Goal: Task Accomplishment & Management: Complete application form

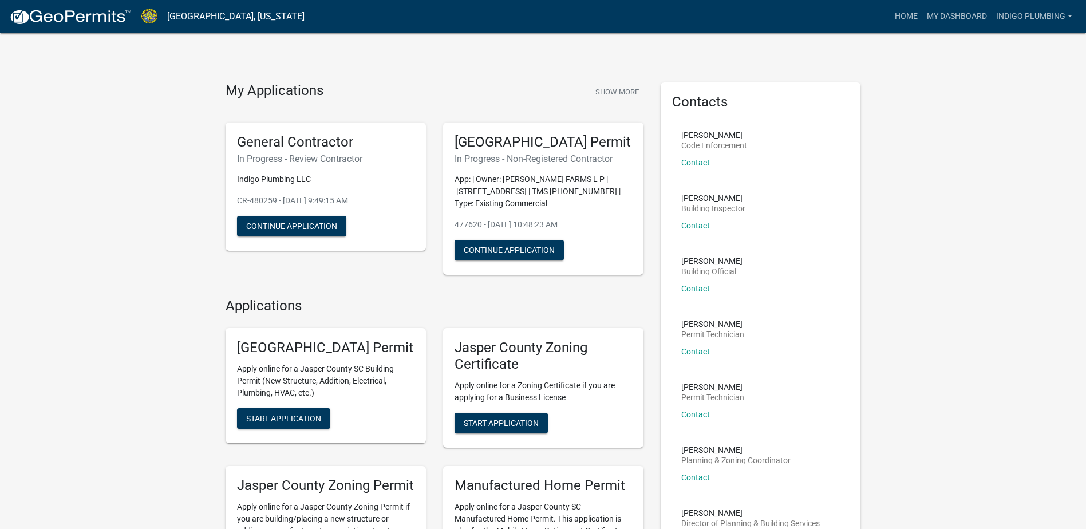
click at [600, 255] on div "Jasper County Building Permit In Progress - Non-Registered Contractor App: | Ow…" at bounding box center [543, 199] width 200 height 153
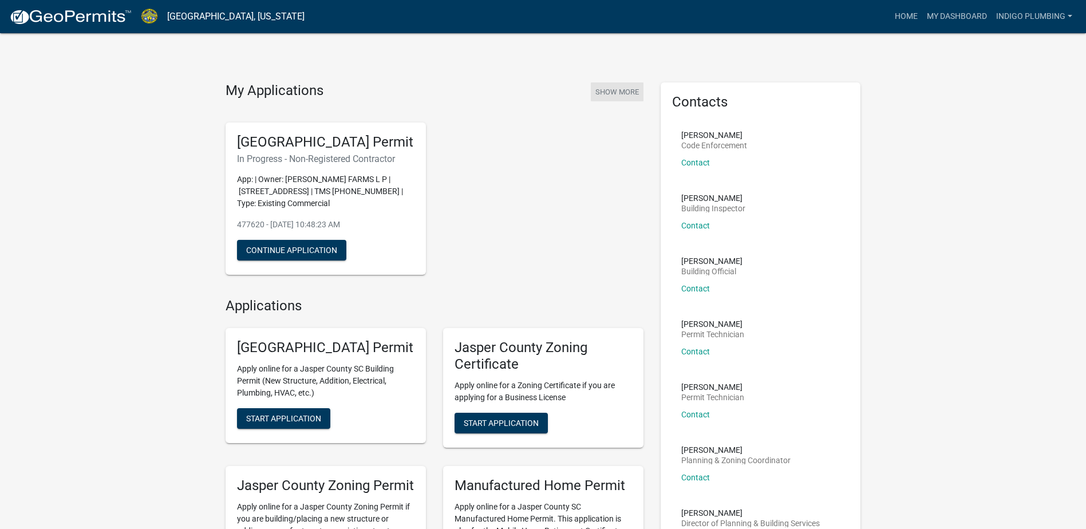
click at [627, 91] on button "Show More" at bounding box center [617, 91] width 53 height 19
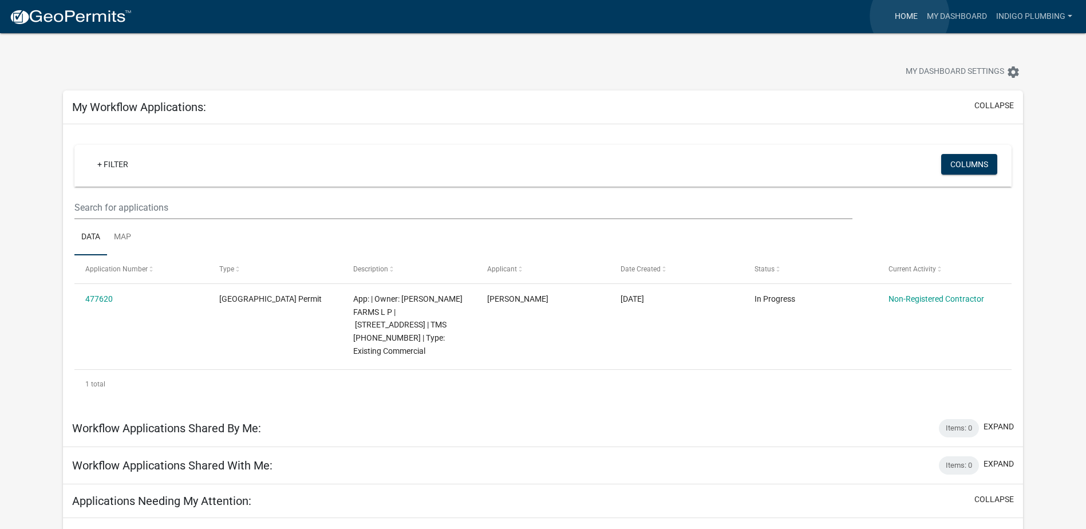
click at [910, 16] on link "Home" at bounding box center [907, 17] width 32 height 22
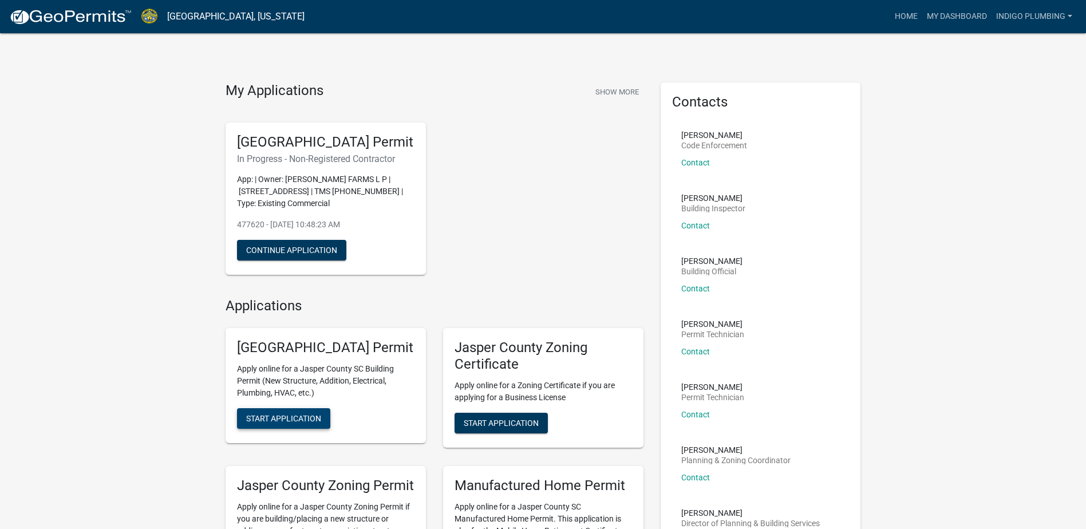
click at [294, 429] on button "Start Application" at bounding box center [283, 418] width 93 height 21
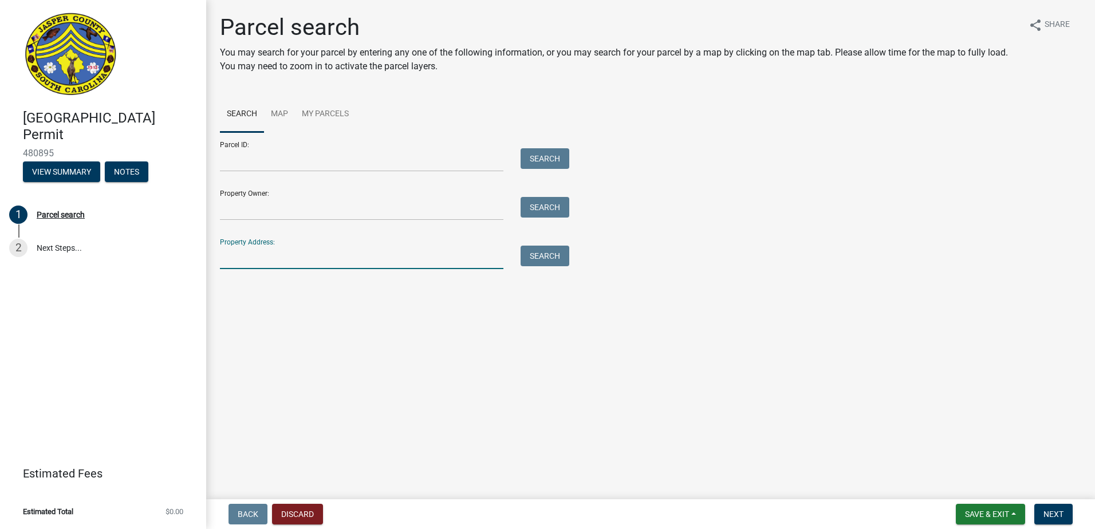
click at [259, 261] on input "Property Address:" at bounding box center [362, 257] width 284 height 23
type input "[STREET_ADDRESS]"
click at [538, 260] on button "Search" at bounding box center [545, 256] width 49 height 21
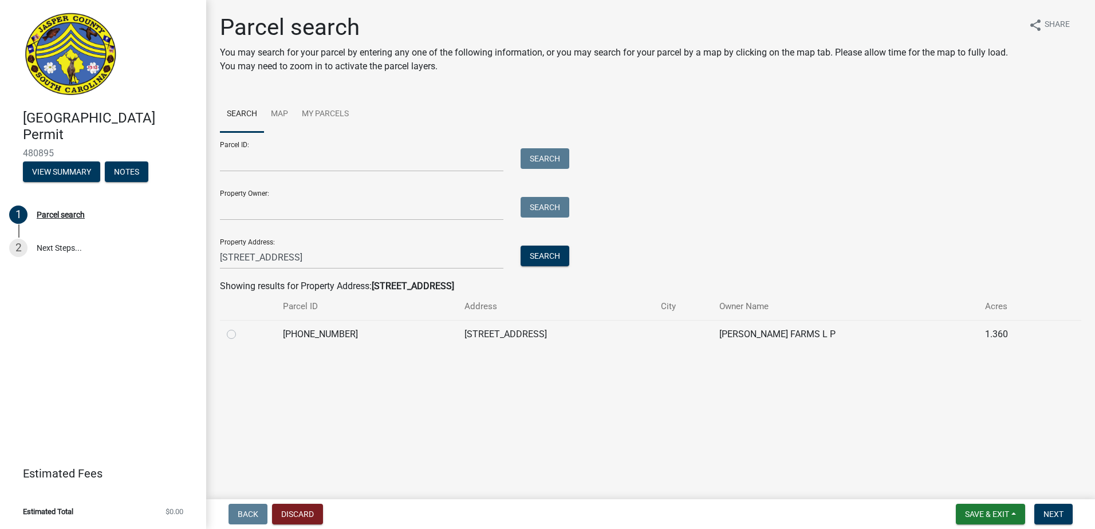
click at [239, 334] on div at bounding box center [248, 335] width 42 height 14
click at [241, 328] on label at bounding box center [241, 328] width 0 height 0
click at [241, 334] on input "radio" at bounding box center [244, 331] width 7 height 7
radio input "true"
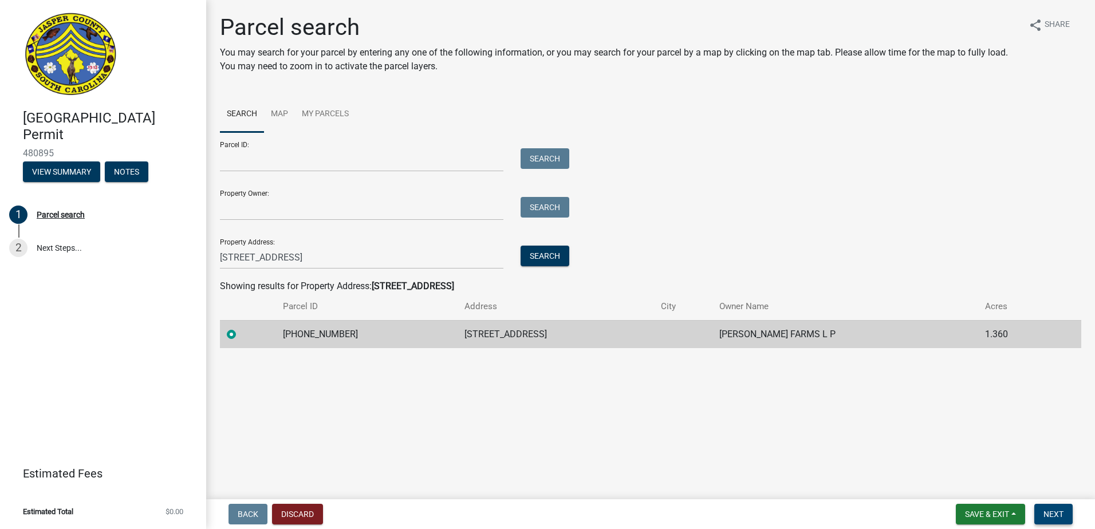
click at [1058, 513] on span "Next" at bounding box center [1054, 514] width 20 height 9
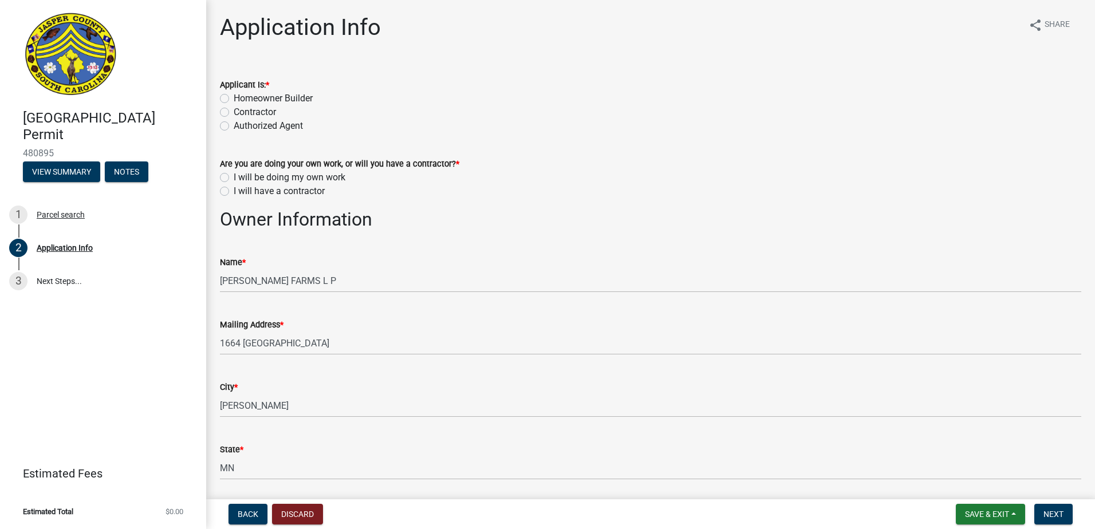
click at [254, 178] on label "I will be doing my own work" at bounding box center [290, 178] width 112 height 14
click at [241, 178] on input "I will be doing my own work" at bounding box center [237, 174] width 7 height 7
radio input "true"
click at [258, 112] on label "Contractor" at bounding box center [255, 112] width 42 height 14
click at [241, 112] on input "Contractor" at bounding box center [237, 108] width 7 height 7
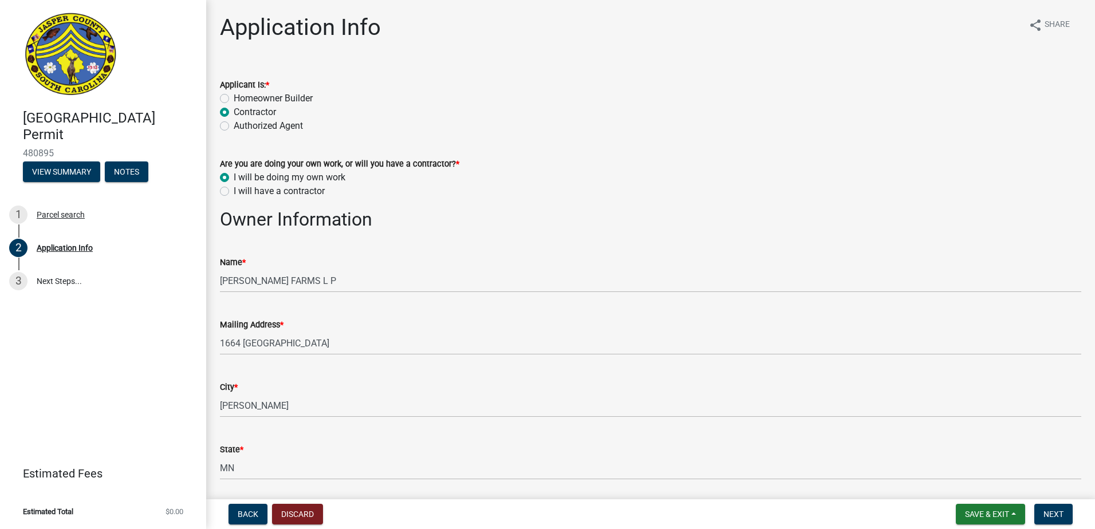
radio input "true"
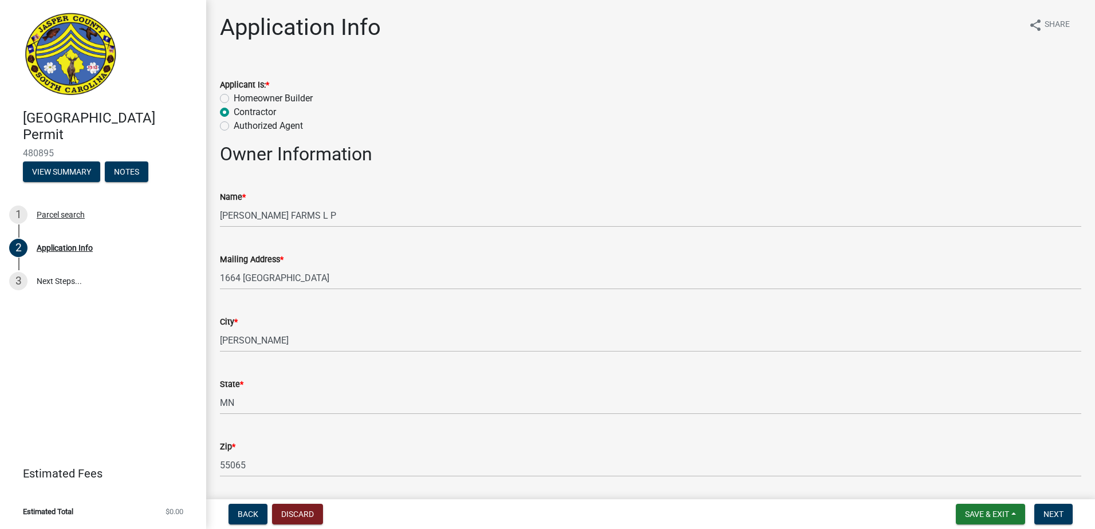
click at [255, 125] on label "Authorized Agent" at bounding box center [268, 126] width 69 height 14
click at [241, 125] on input "Authorized Agent" at bounding box center [237, 122] width 7 height 7
radio input "true"
click at [257, 112] on label "Contractor" at bounding box center [255, 112] width 42 height 14
click at [241, 112] on input "Contractor" at bounding box center [237, 108] width 7 height 7
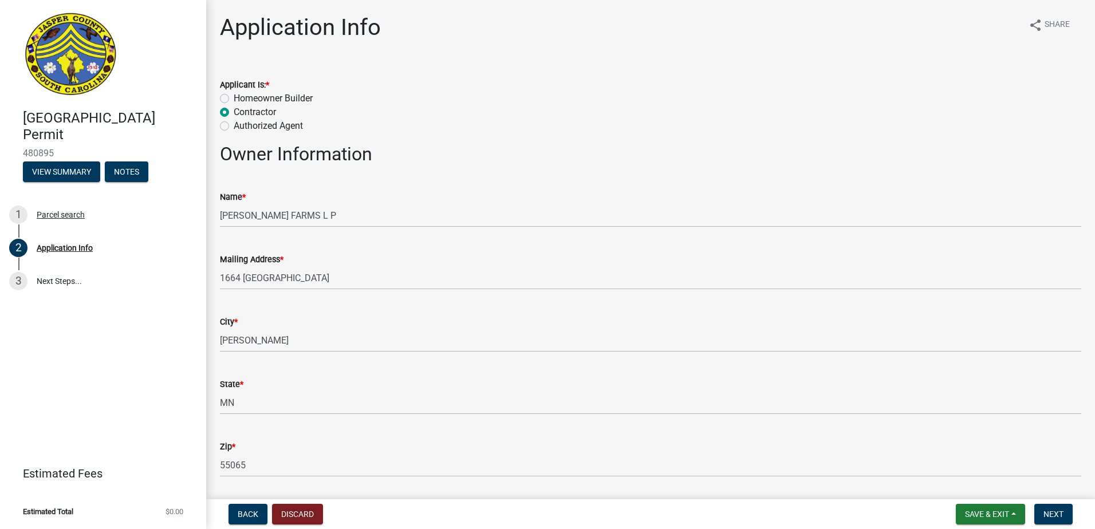
radio input "true"
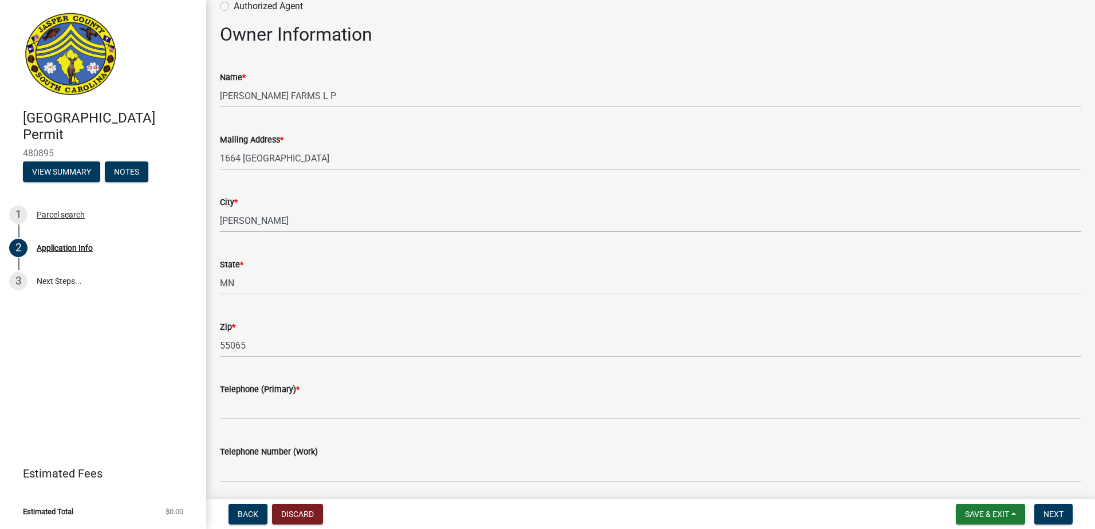
scroll to position [344, 0]
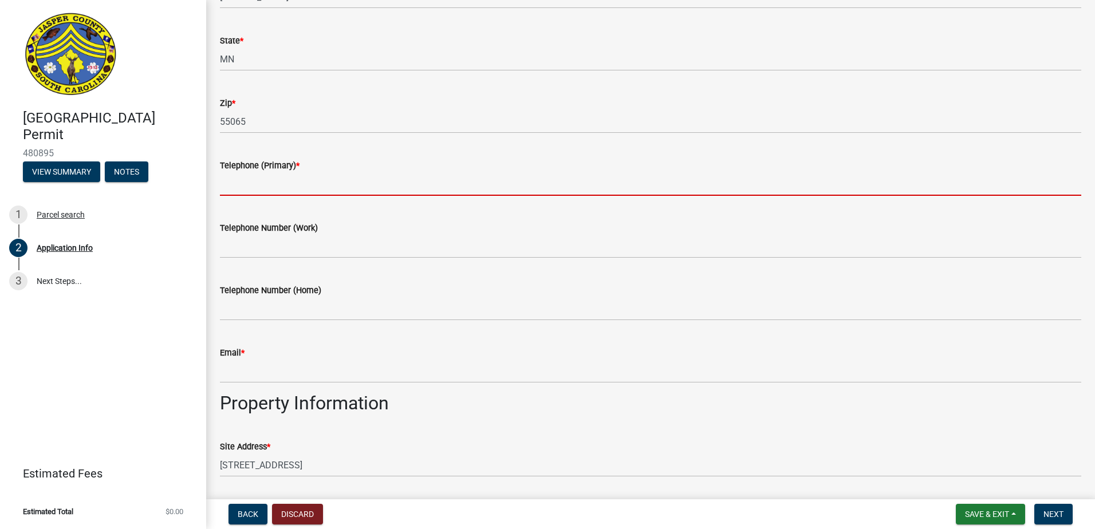
click at [308, 178] on input "Telephone (Primary) *" at bounding box center [650, 183] width 861 height 23
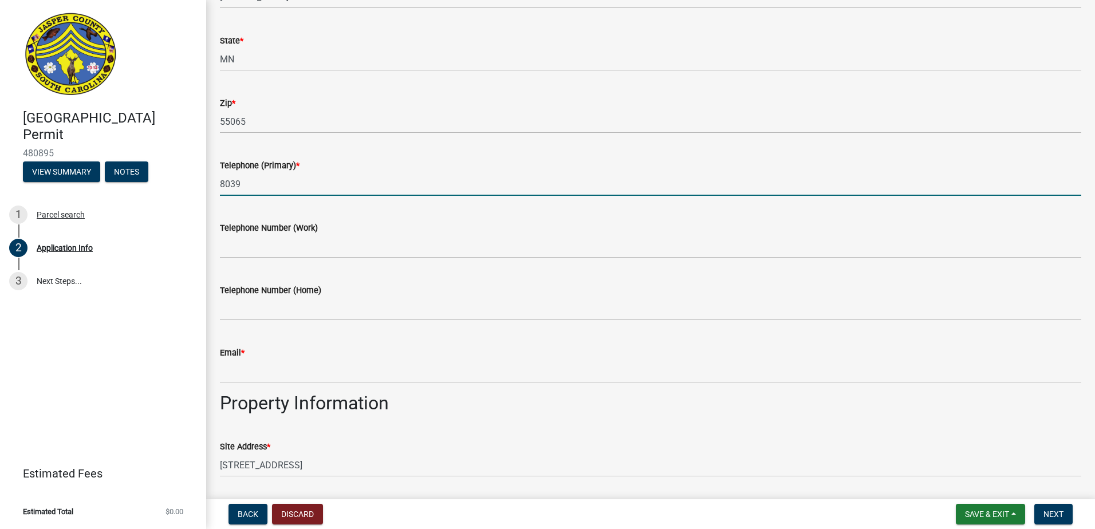
type input "8039794085"
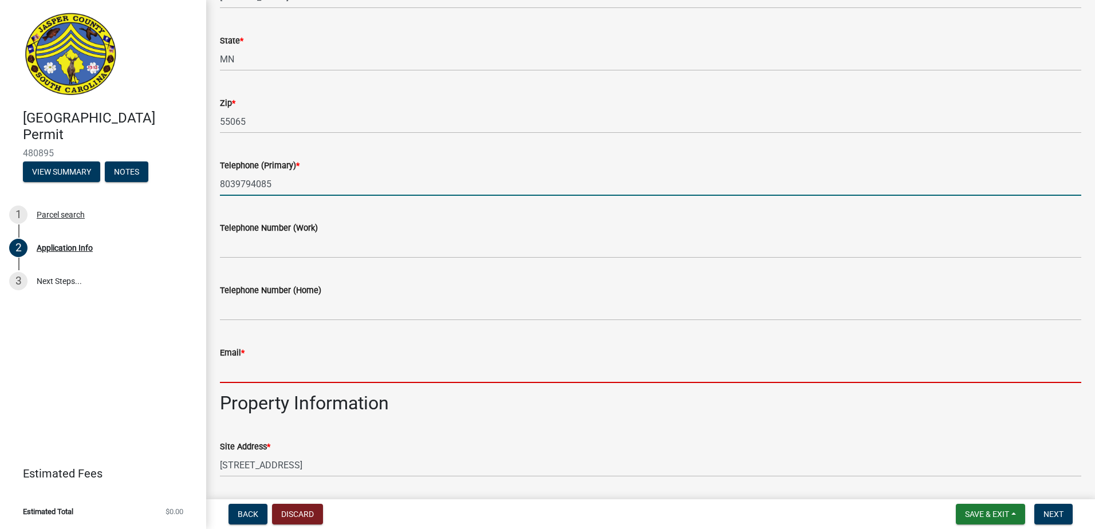
type input "[PERSON_NAME][EMAIL_ADDRESS][PERSON_NAME][DOMAIN_NAME]"
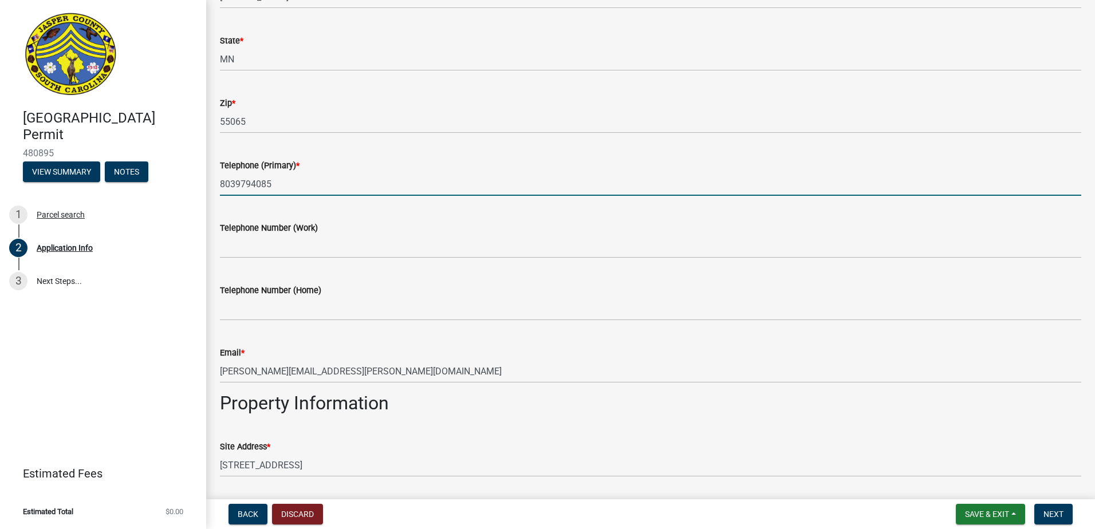
type input "Ridgeland"
type input "26000"
click at [379, 218] on div "Telephone Number (Work)" at bounding box center [650, 231] width 861 height 53
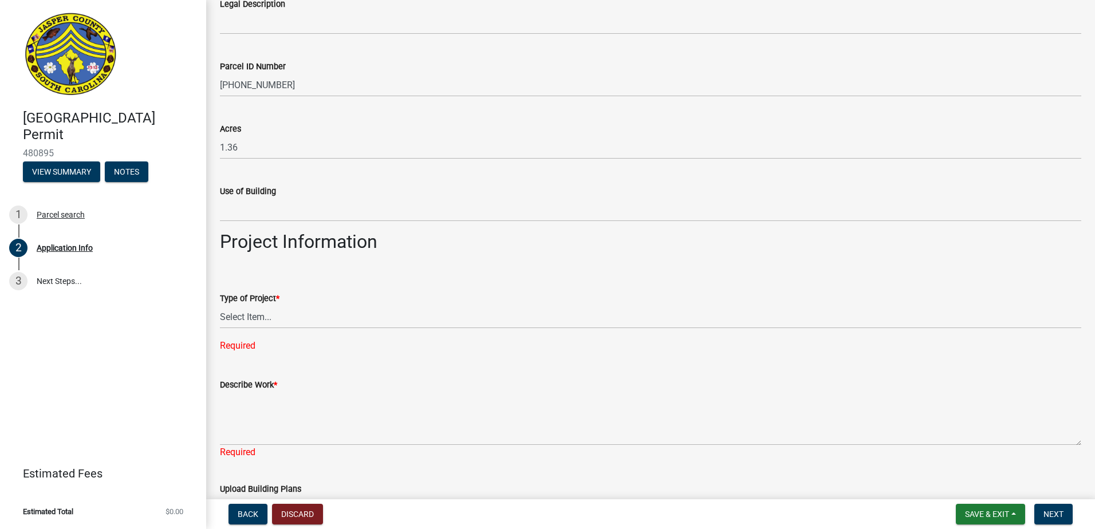
scroll to position [1031, 0]
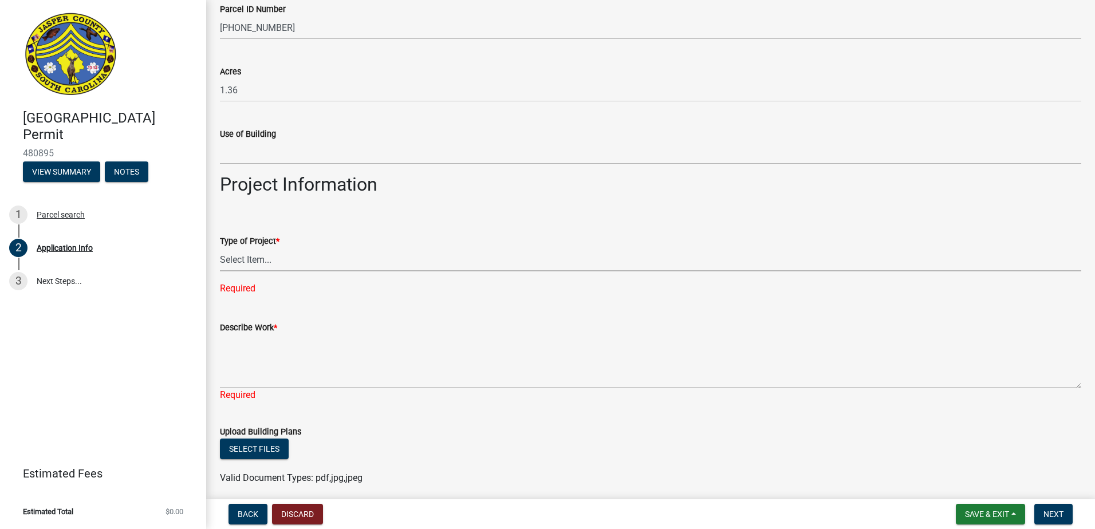
click at [251, 258] on select "Select Item... Construction Trailer/Shipping Container Residential Demolition C…" at bounding box center [650, 259] width 861 height 23
click at [220, 248] on select "Select Item... Construction Trailer/Shipping Container Residential Demolition C…" at bounding box center [650, 259] width 861 height 23
select select "9ee69ee8-4d28-486b-bc7b-e904e70aa828"
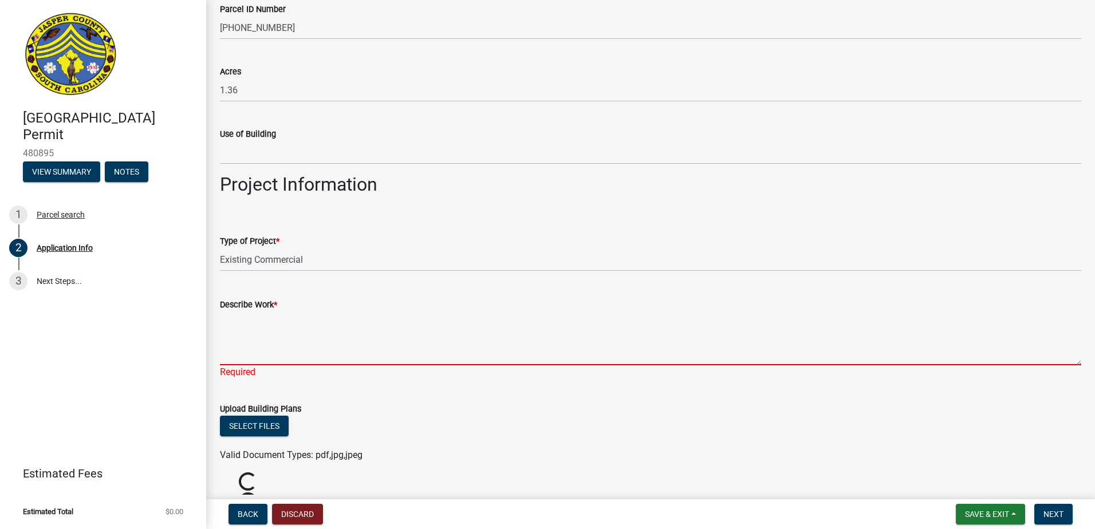
click at [243, 354] on textarea "Describe Work *" at bounding box center [650, 339] width 861 height 54
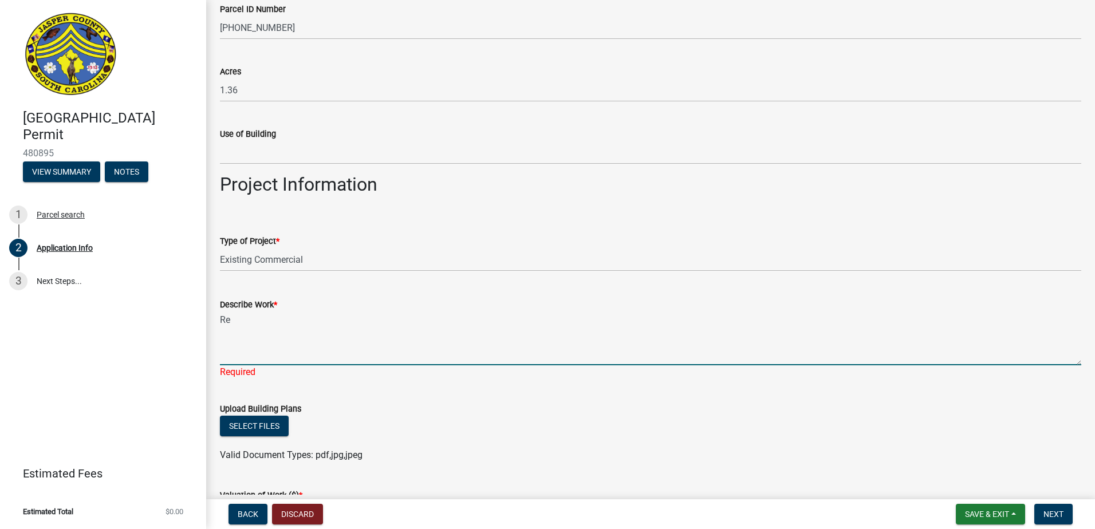
type textarea "R"
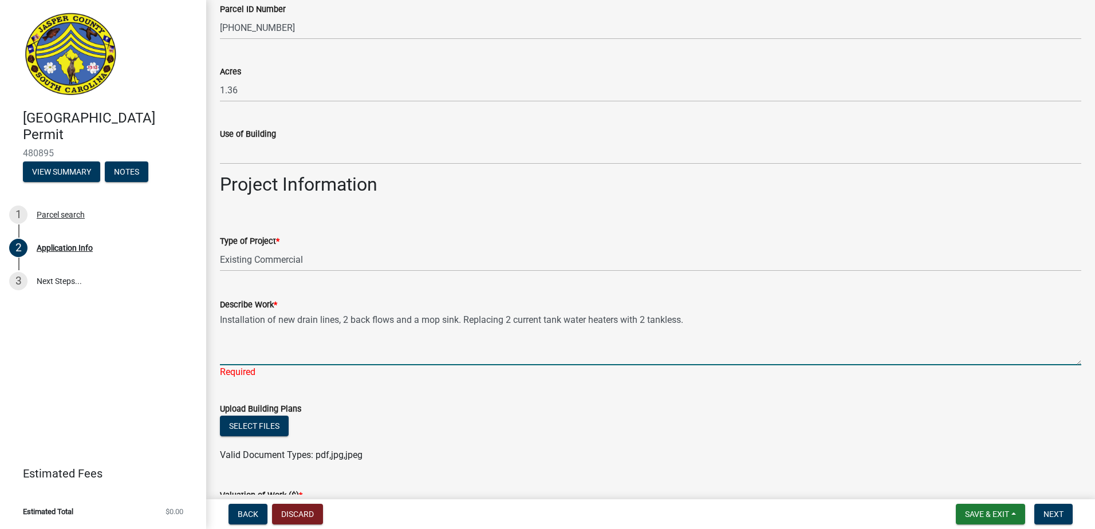
type textarea "Installation of new drain lines, 2 back flows and a mop sink. Replacing 2 curre…"
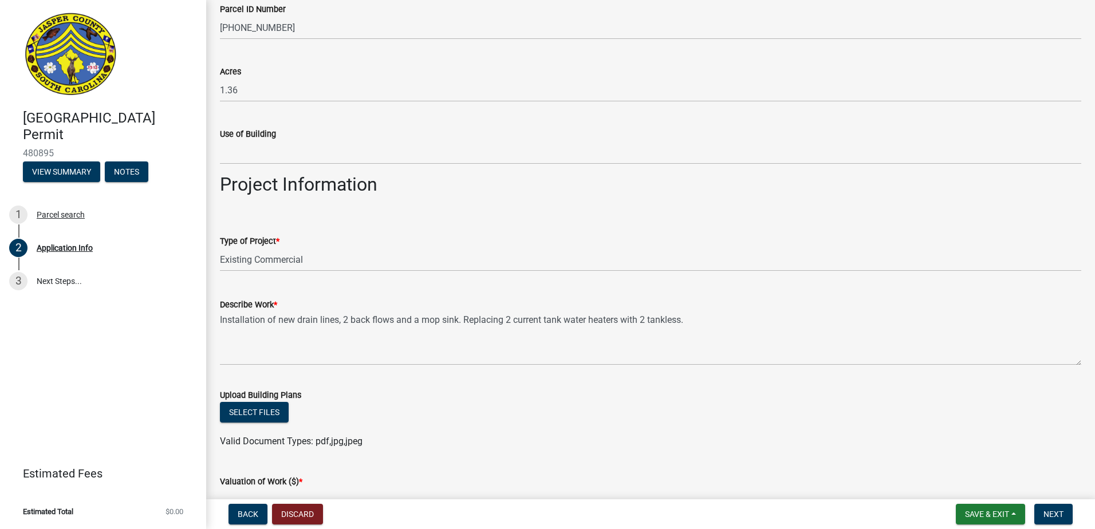
click at [702, 439] on wm-upload "Select files Valid Document Types: pdf,jpg,jpeg" at bounding box center [650, 425] width 861 height 46
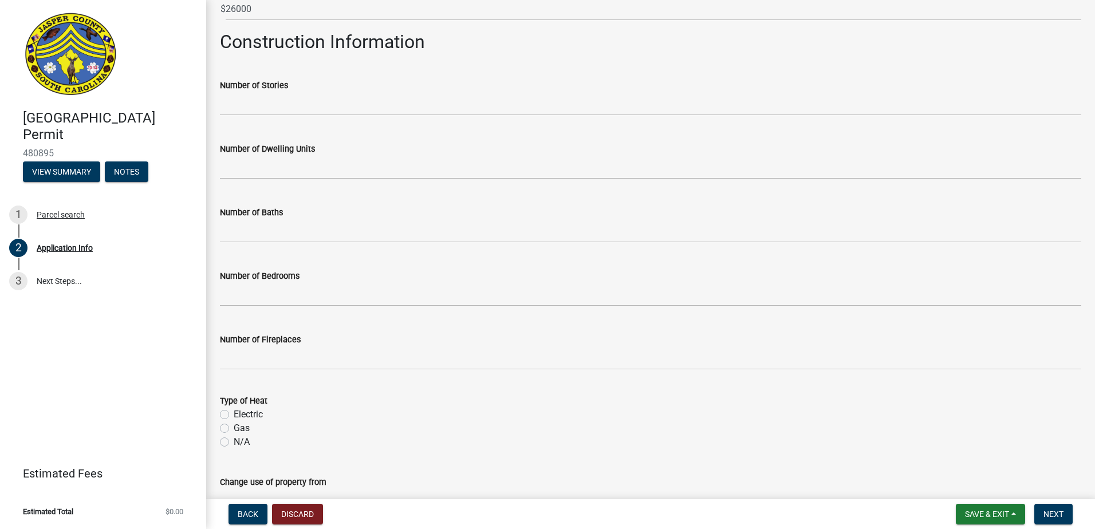
scroll to position [1656, 0]
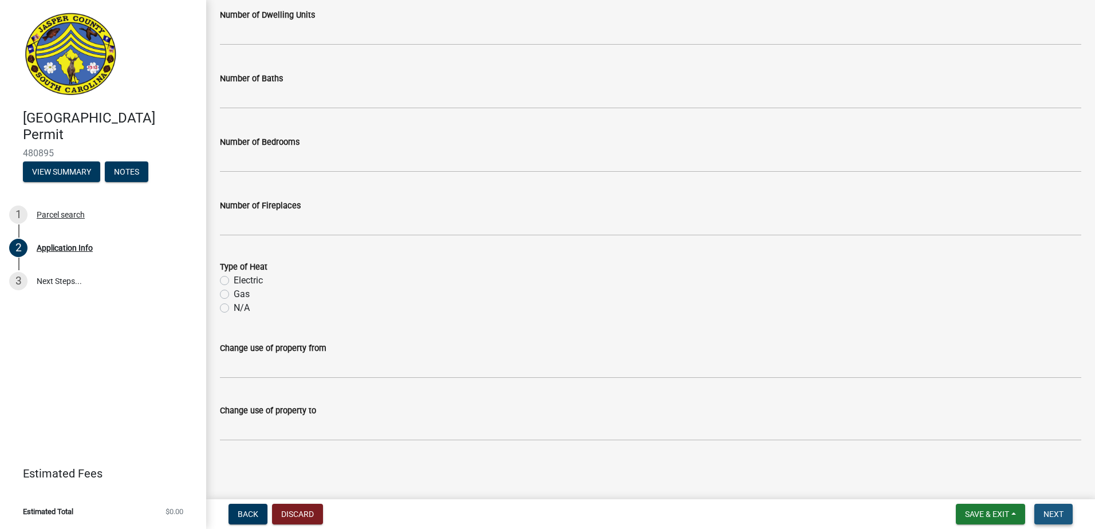
click at [1046, 511] on span "Next" at bounding box center [1054, 514] width 20 height 9
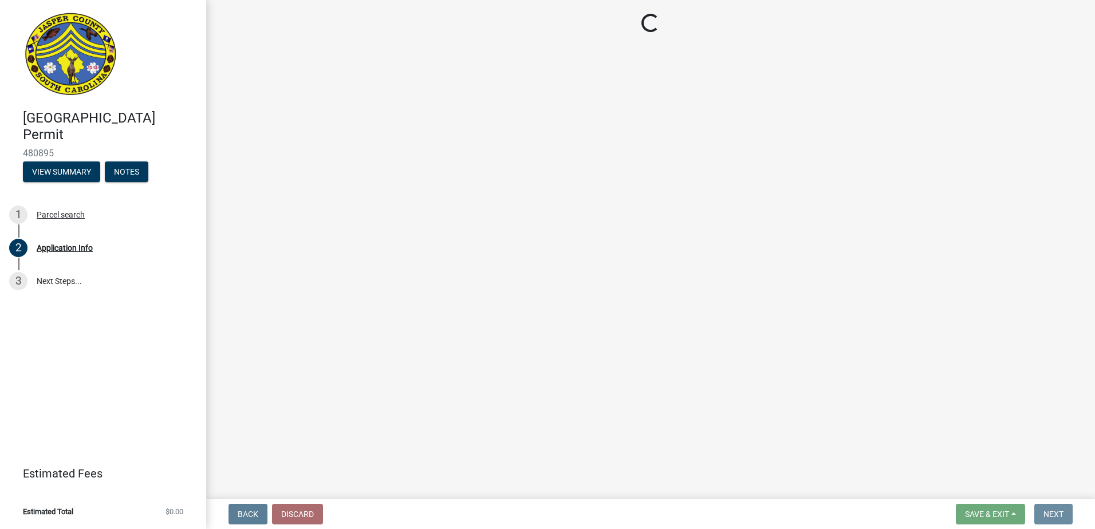
scroll to position [0, 0]
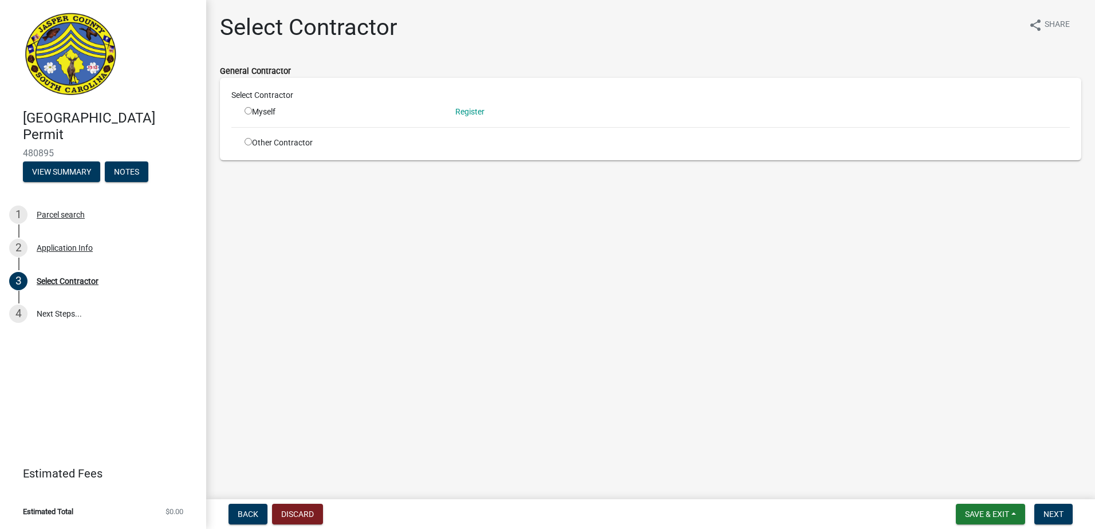
click at [300, 144] on div "Other Contractor" at bounding box center [341, 143] width 211 height 12
click at [249, 144] on input "radio" at bounding box center [248, 141] width 7 height 7
radio input "true"
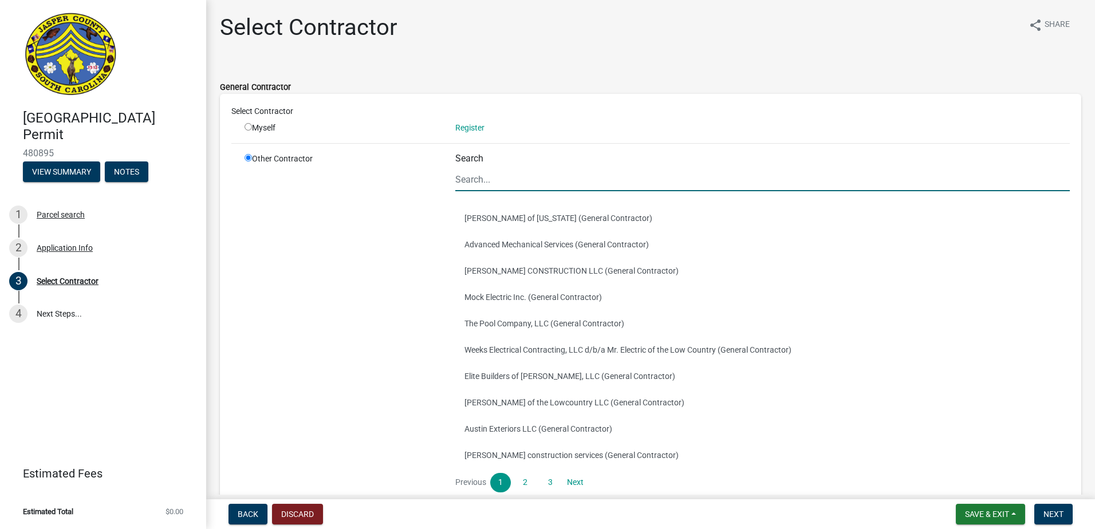
click at [525, 184] on input "Search" at bounding box center [762, 179] width 615 height 23
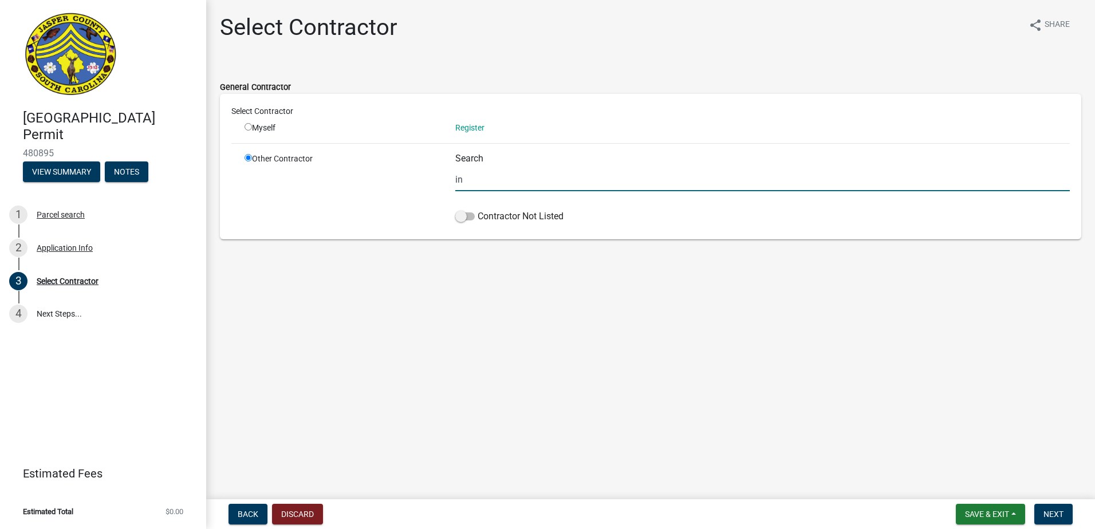
type input "i"
type input "[PERSON_NAME]"
click at [449, 212] on div "Search [PERSON_NAME] Contractor Not Listed" at bounding box center [763, 190] width 632 height 75
click at [463, 215] on span at bounding box center [464, 216] width 19 height 8
click at [478, 210] on input "Contractor Not Listed" at bounding box center [478, 210] width 0 height 0
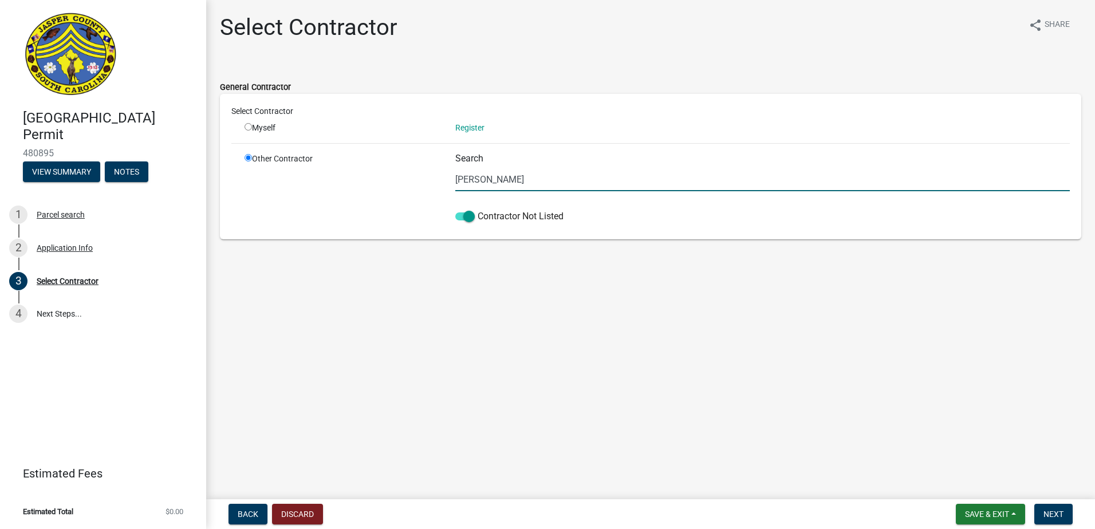
drag, startPoint x: 482, startPoint y: 179, endPoint x: 360, endPoint y: 156, distance: 124.8
click at [360, 156] on div "Other Contractor Search [PERSON_NAME] Contractor Not Listed" at bounding box center [657, 190] width 842 height 75
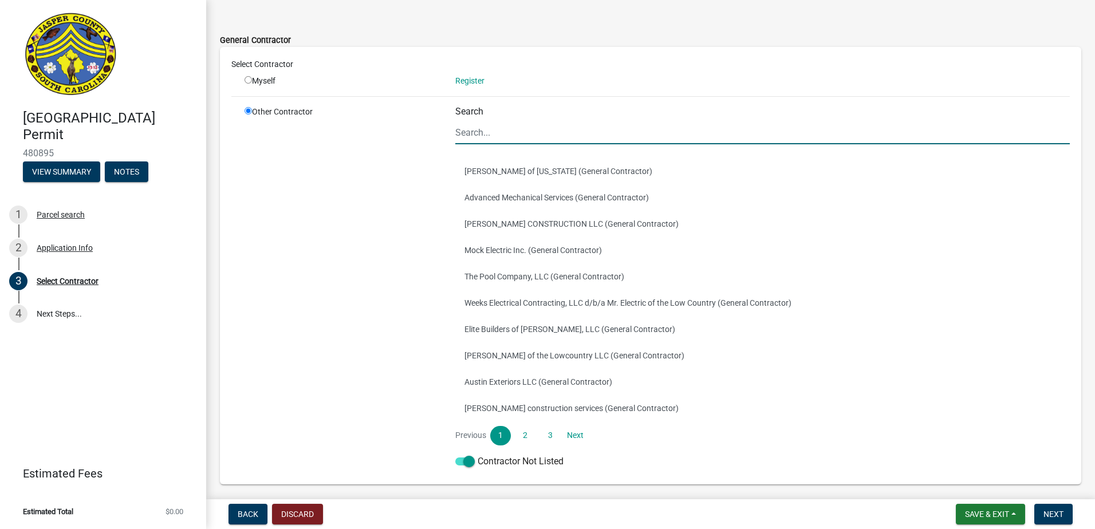
scroll to position [90, 0]
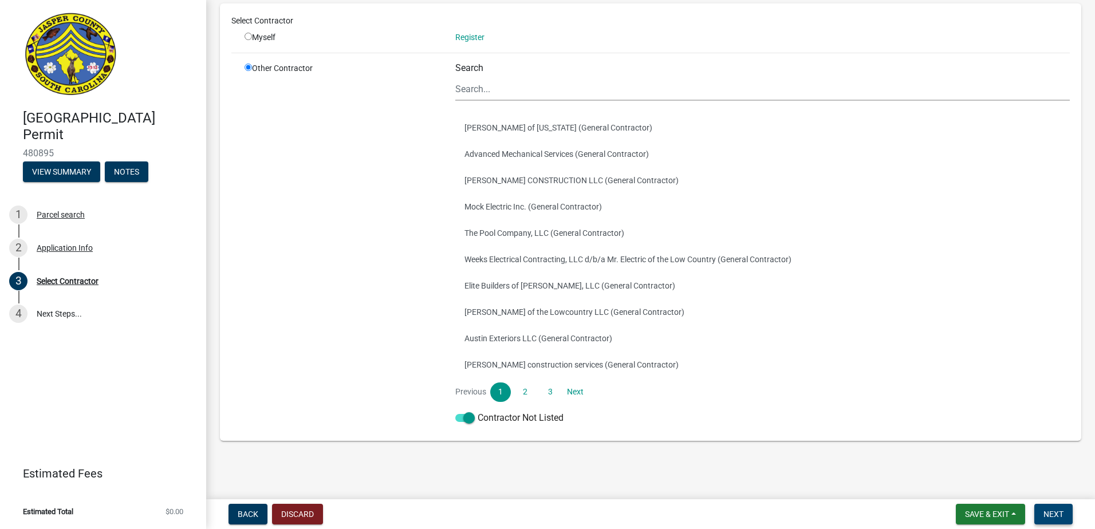
click at [1055, 523] on button "Next" at bounding box center [1053, 514] width 38 height 21
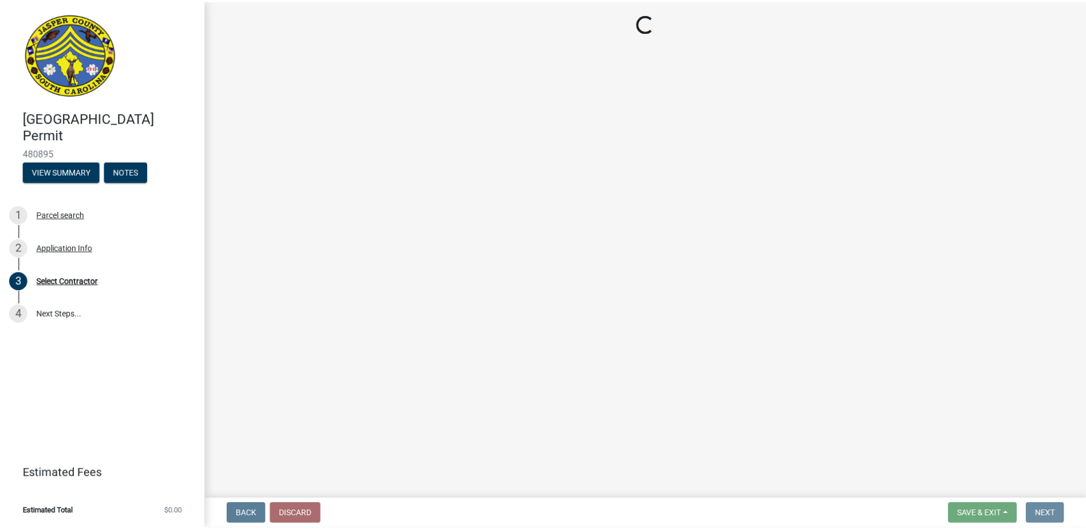
scroll to position [0, 0]
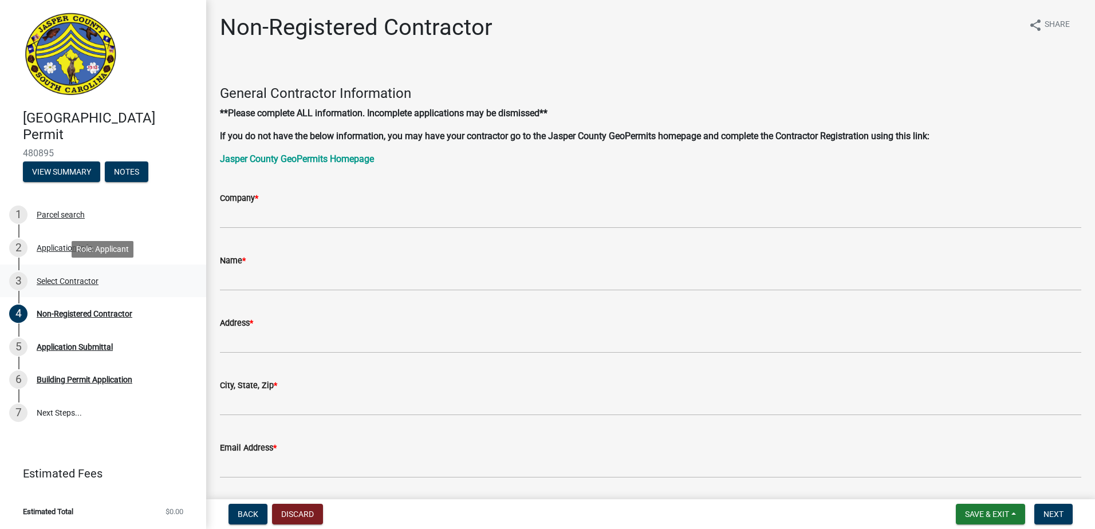
click at [85, 278] on div "Select Contractor" at bounding box center [68, 281] width 62 height 8
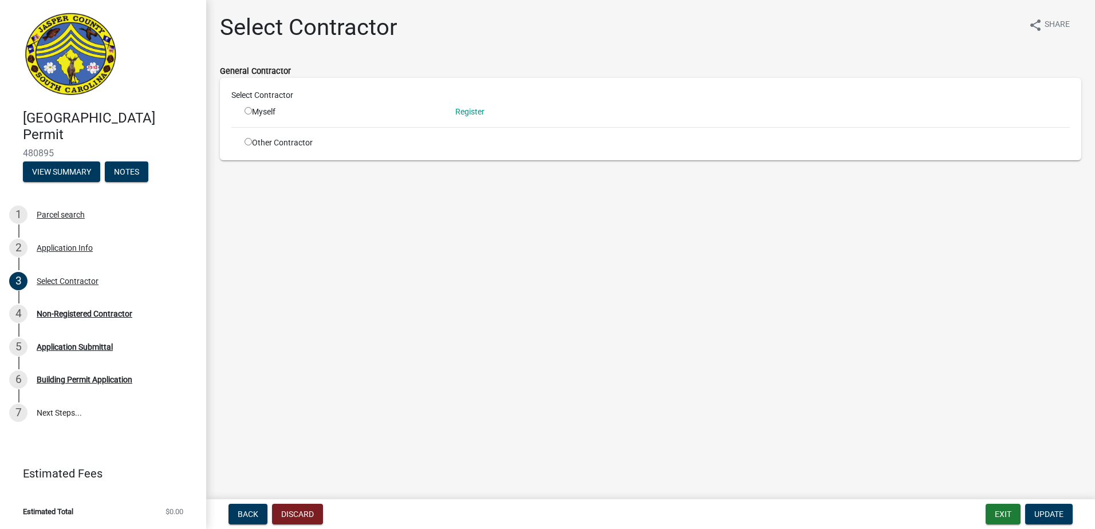
click at [246, 113] on input "radio" at bounding box center [248, 110] width 7 height 7
radio input "true"
click at [1056, 519] on span "Update" at bounding box center [1048, 514] width 29 height 9
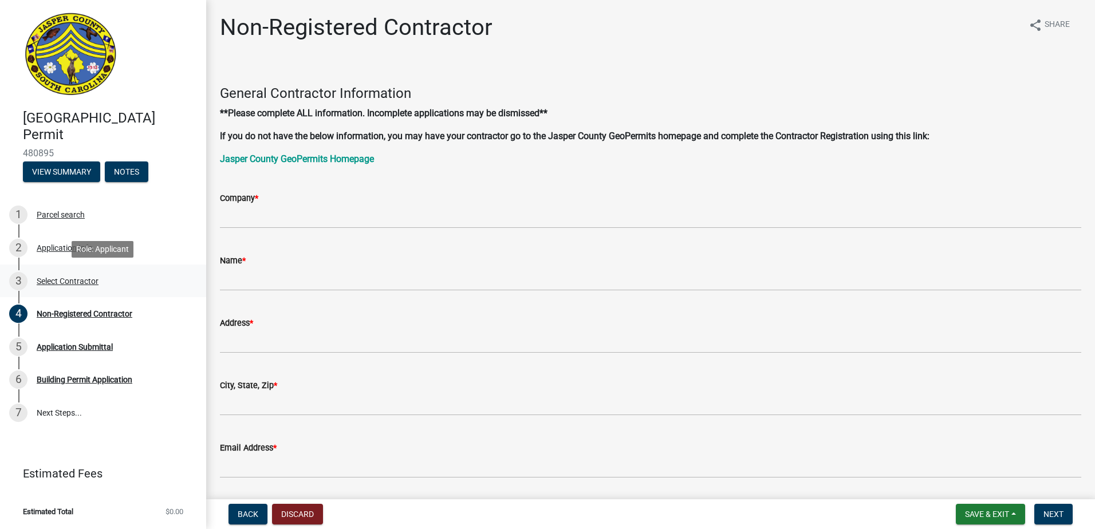
click at [69, 281] on div "Select Contractor" at bounding box center [68, 281] width 62 height 8
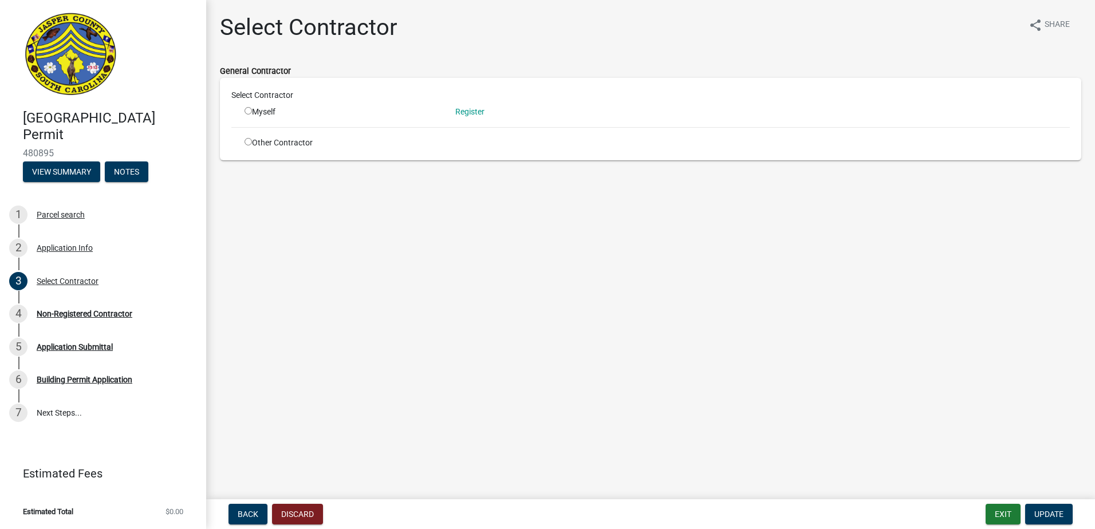
click at [250, 109] on input "radio" at bounding box center [248, 110] width 7 height 7
radio input "true"
click at [1043, 511] on span "Update" at bounding box center [1048, 514] width 29 height 9
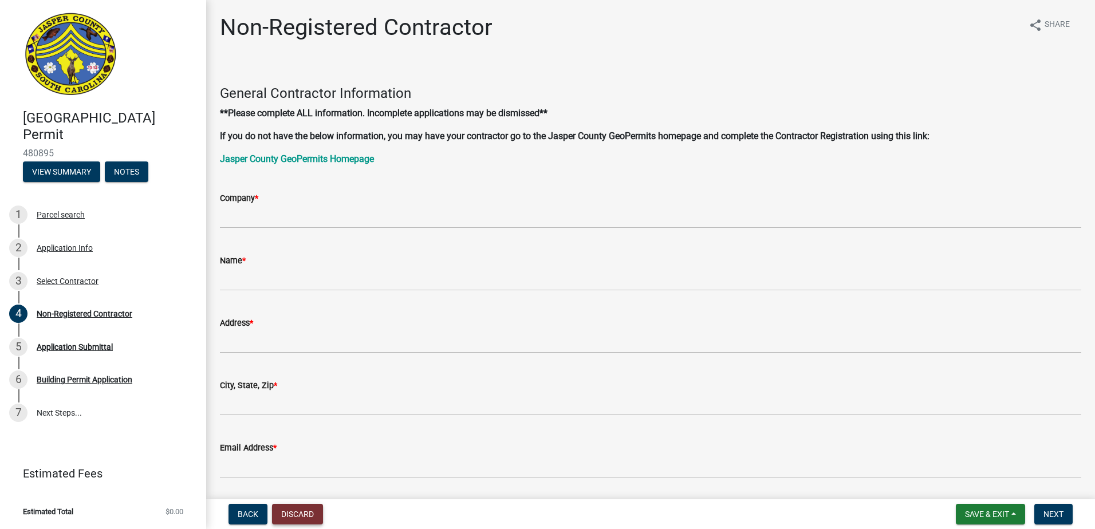
click at [304, 509] on button "Discard" at bounding box center [297, 514] width 51 height 21
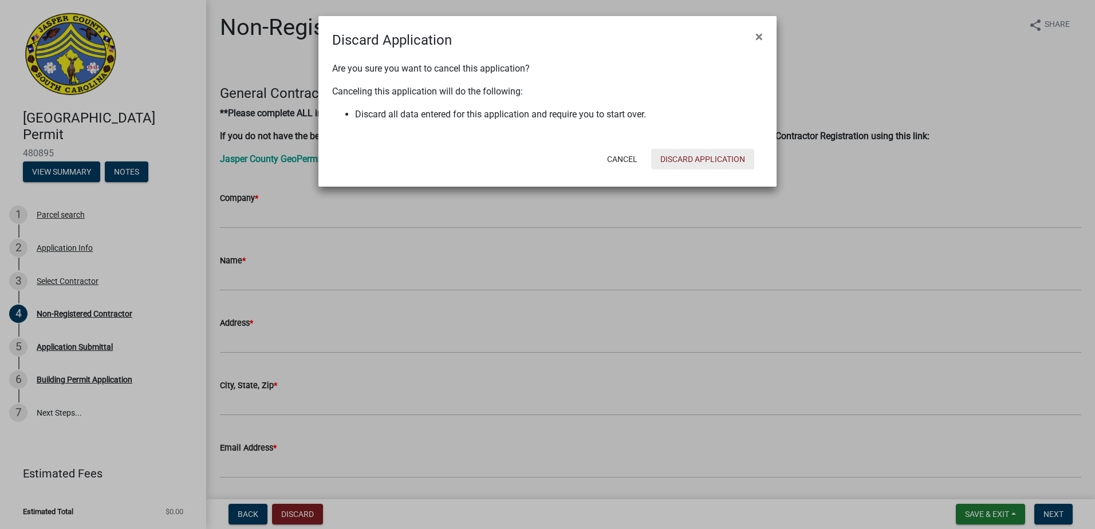
click at [668, 159] on button "Discard Application" at bounding box center [702, 159] width 103 height 21
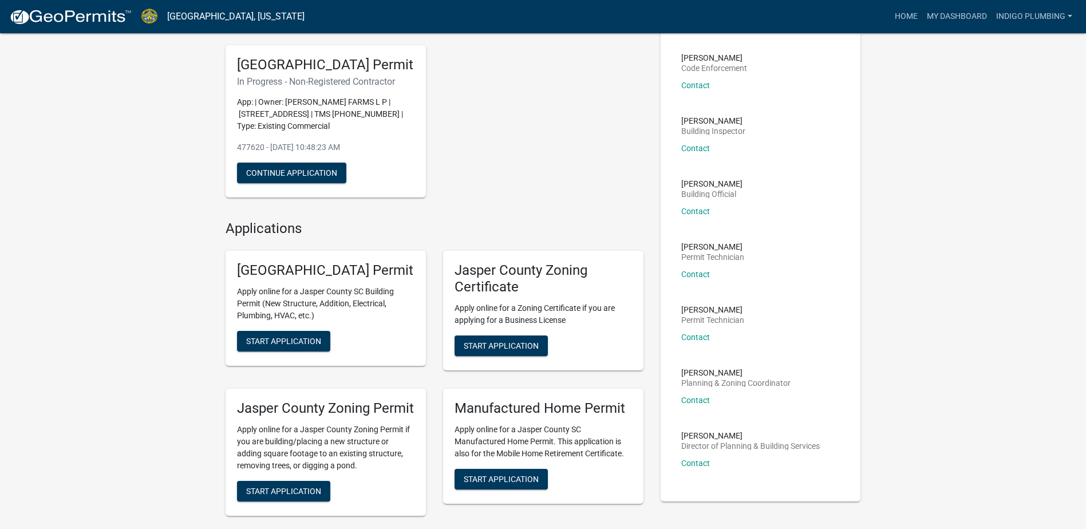
scroll to position [172, 0]
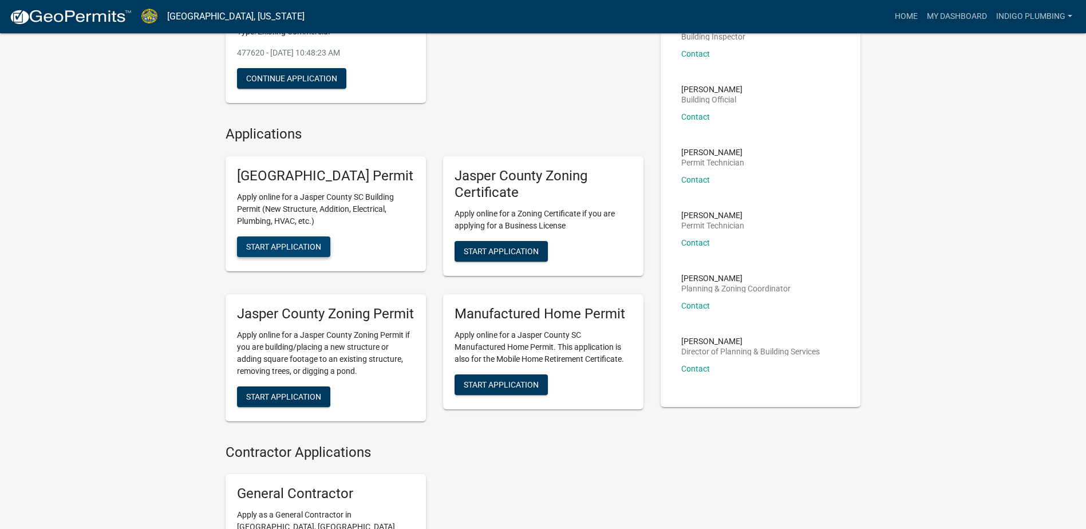
click at [300, 257] on button "Start Application" at bounding box center [283, 247] width 93 height 21
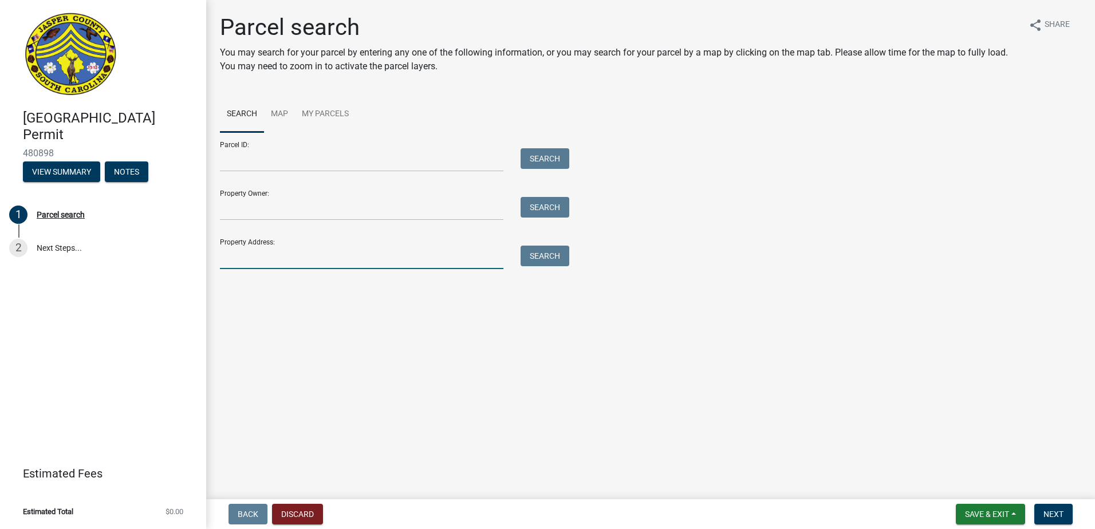
click at [265, 263] on input "Property Address:" at bounding box center [362, 257] width 284 height 23
type input "[STREET_ADDRESS]"
click at [562, 256] on button "Search" at bounding box center [545, 256] width 49 height 21
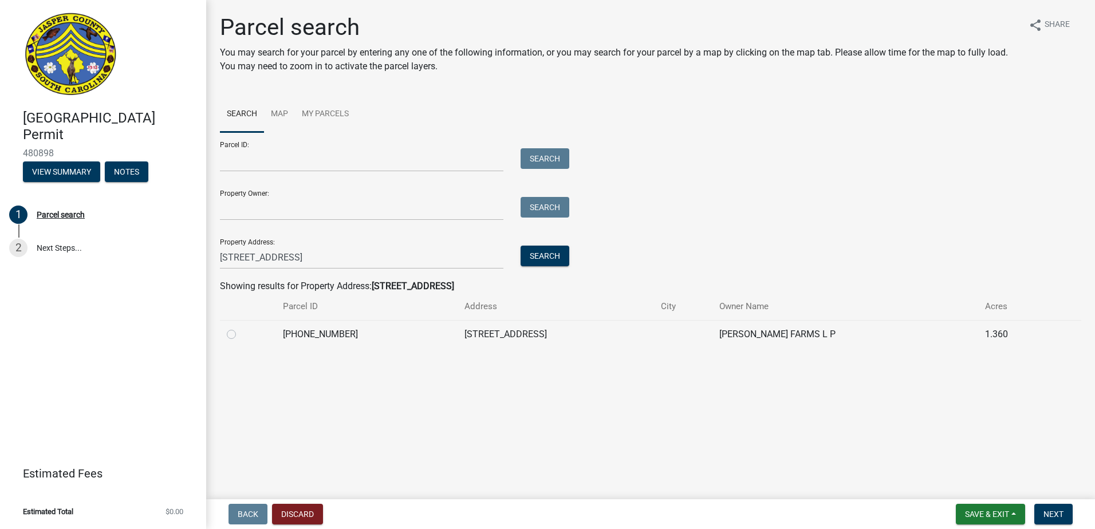
click at [241, 328] on label at bounding box center [241, 328] width 0 height 0
click at [241, 335] on input "radio" at bounding box center [244, 331] width 7 height 7
radio input "true"
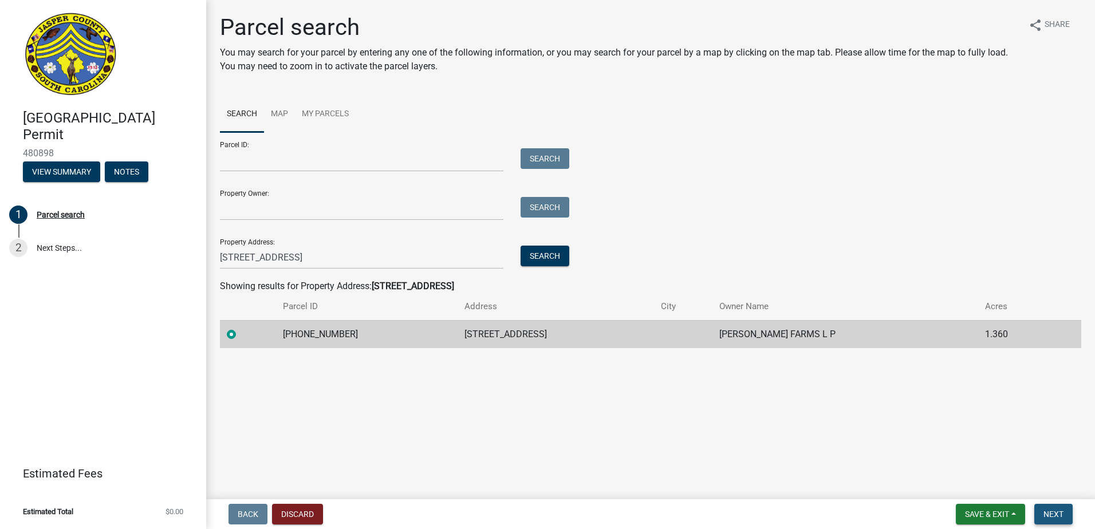
click at [1054, 510] on span "Next" at bounding box center [1054, 514] width 20 height 9
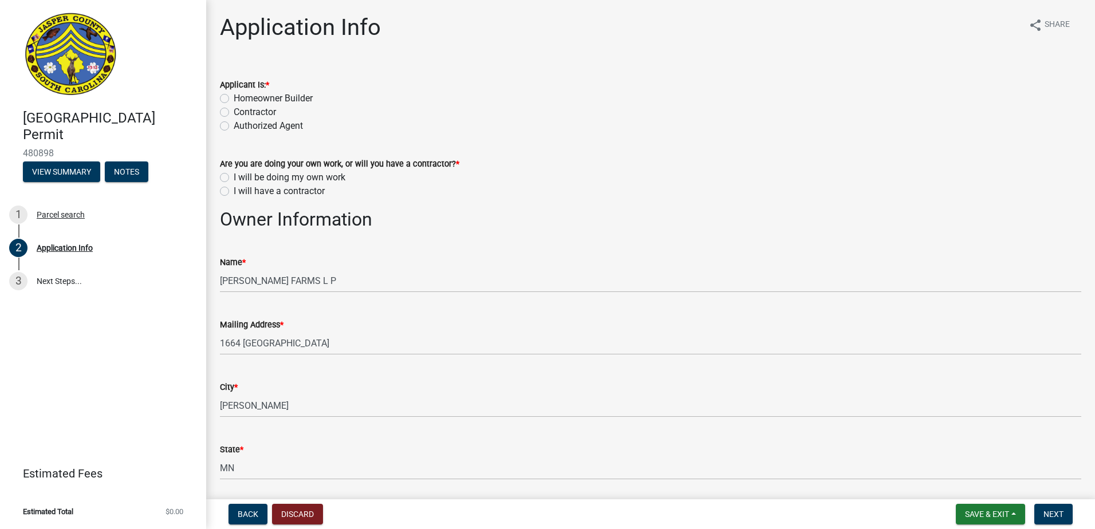
click at [239, 111] on label "Contractor" at bounding box center [255, 112] width 42 height 14
click at [239, 111] on input "Contractor" at bounding box center [237, 108] width 7 height 7
radio input "true"
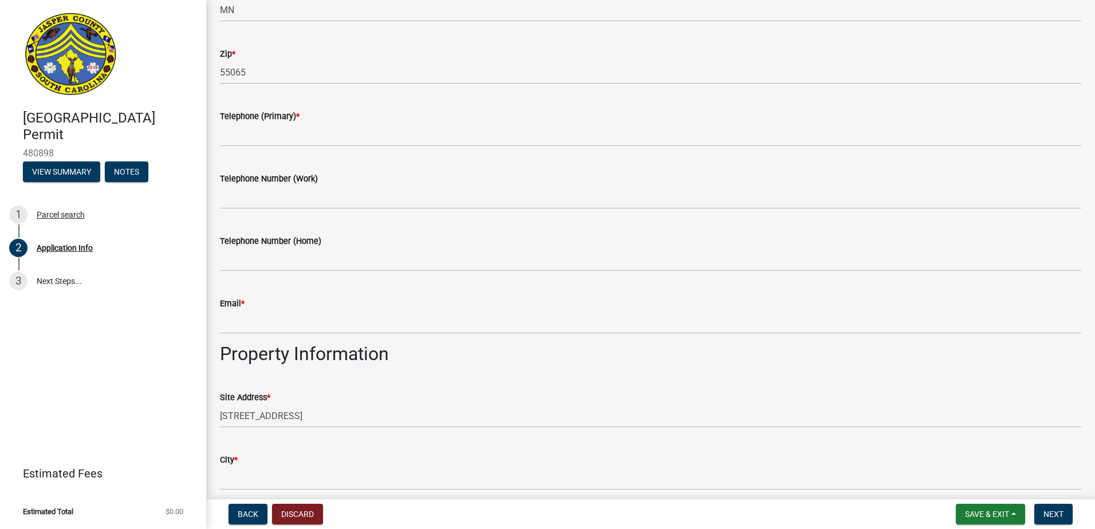
scroll to position [401, 0]
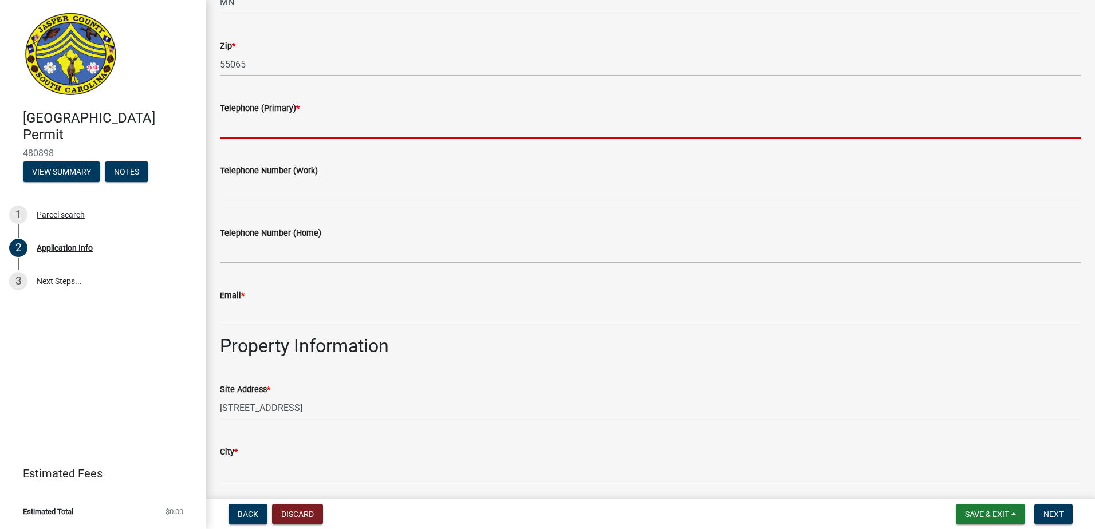
click at [302, 132] on input "Telephone (Primary) *" at bounding box center [650, 126] width 861 height 23
type input "8039794085"
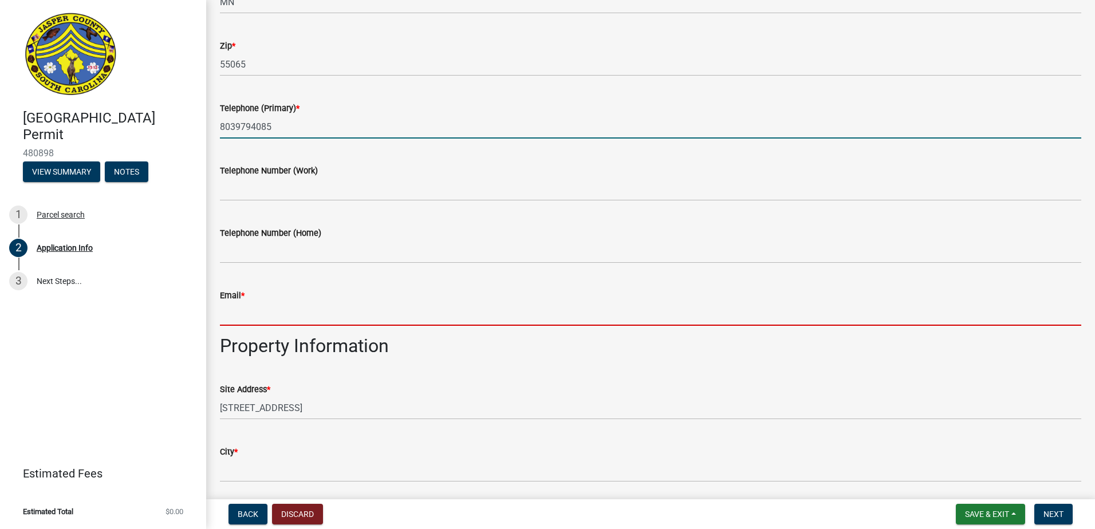
type input "[PERSON_NAME][EMAIL_ADDRESS][PERSON_NAME][DOMAIN_NAME]"
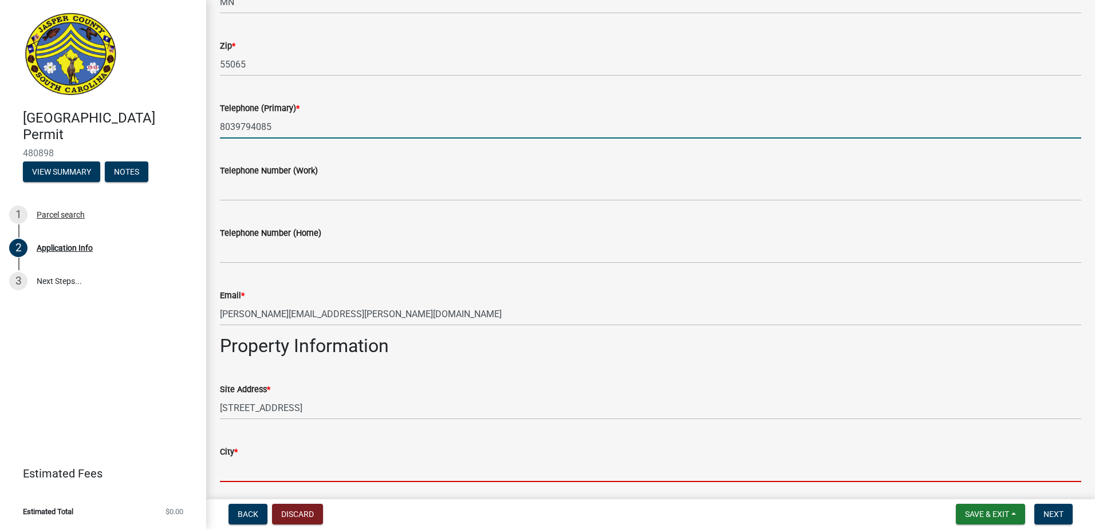
type input "Ridgeland"
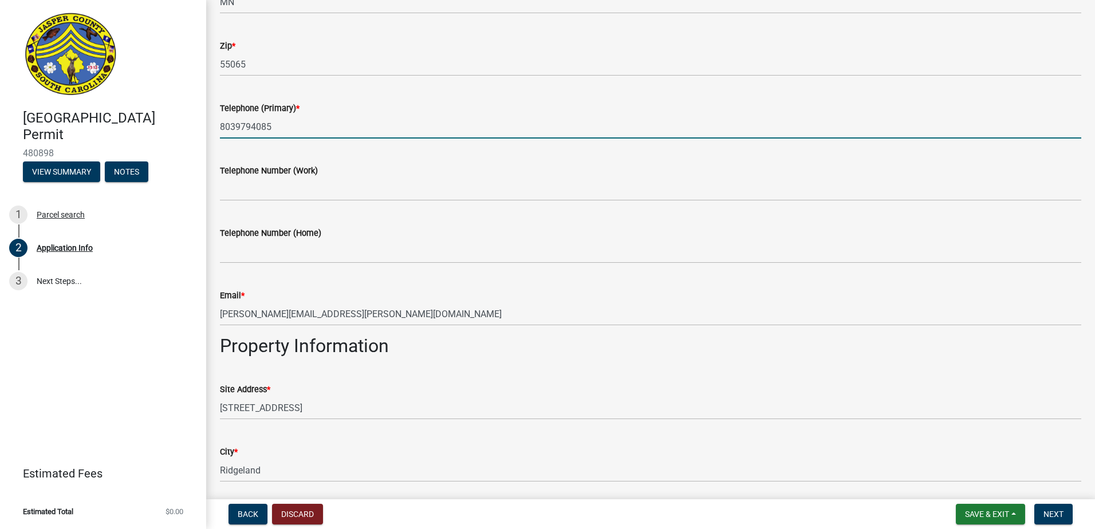
type input "26000"
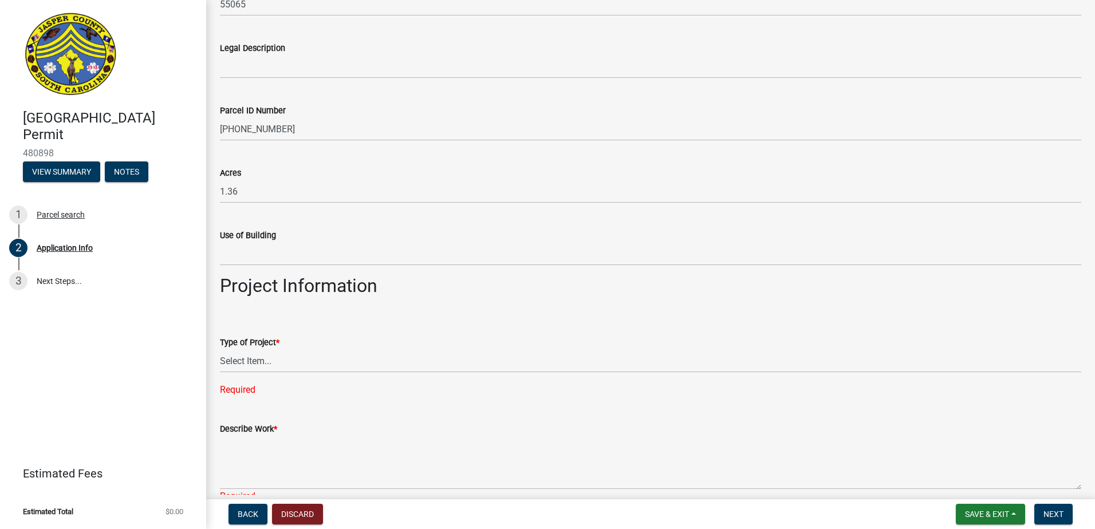
scroll to position [974, 0]
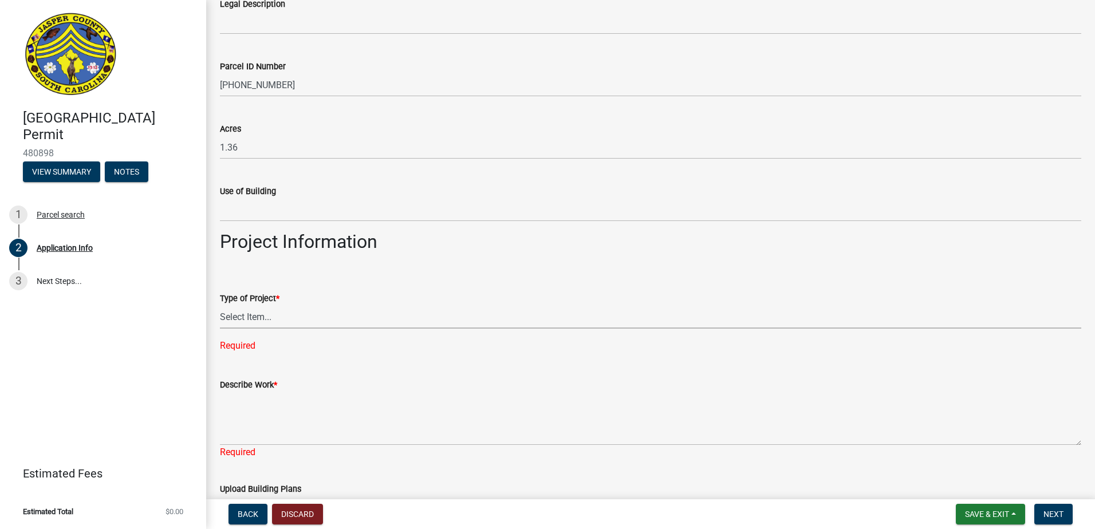
click at [320, 309] on select "Select Item... Construction Trailer/Shipping Container Residential Demolition C…" at bounding box center [650, 316] width 861 height 23
click at [220, 305] on select "Select Item... Construction Trailer/Shipping Container Residential Demolition C…" at bounding box center [650, 316] width 861 height 23
select select "9ee69ee8-4d28-486b-bc7b-e904e70aa828"
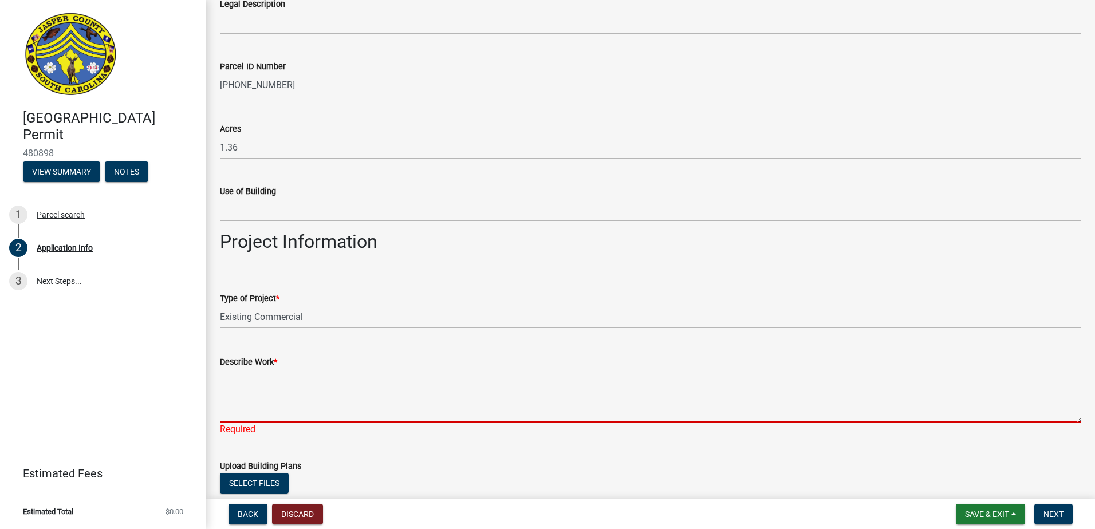
click at [303, 402] on textarea "Describe Work *" at bounding box center [650, 396] width 861 height 54
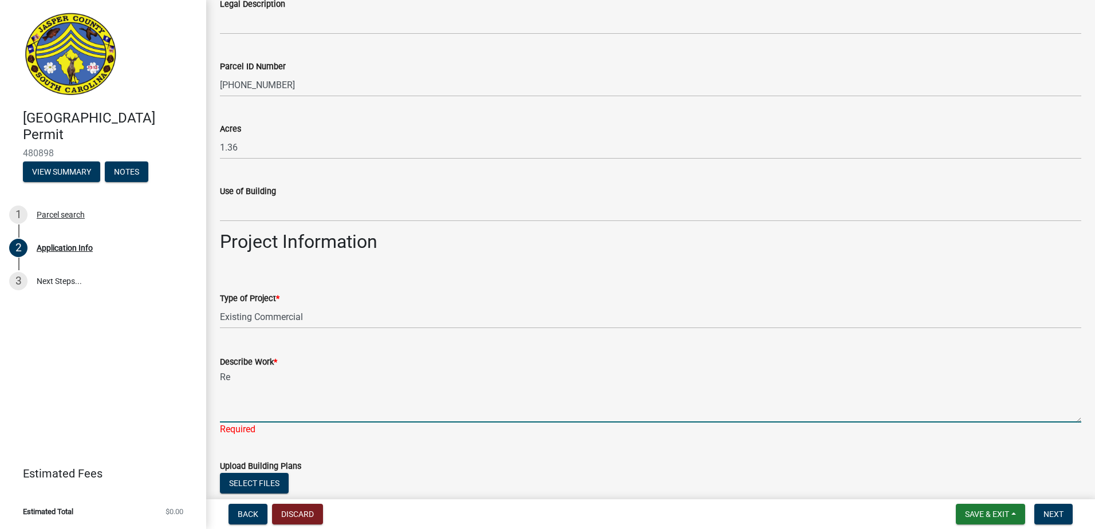
type textarea "R"
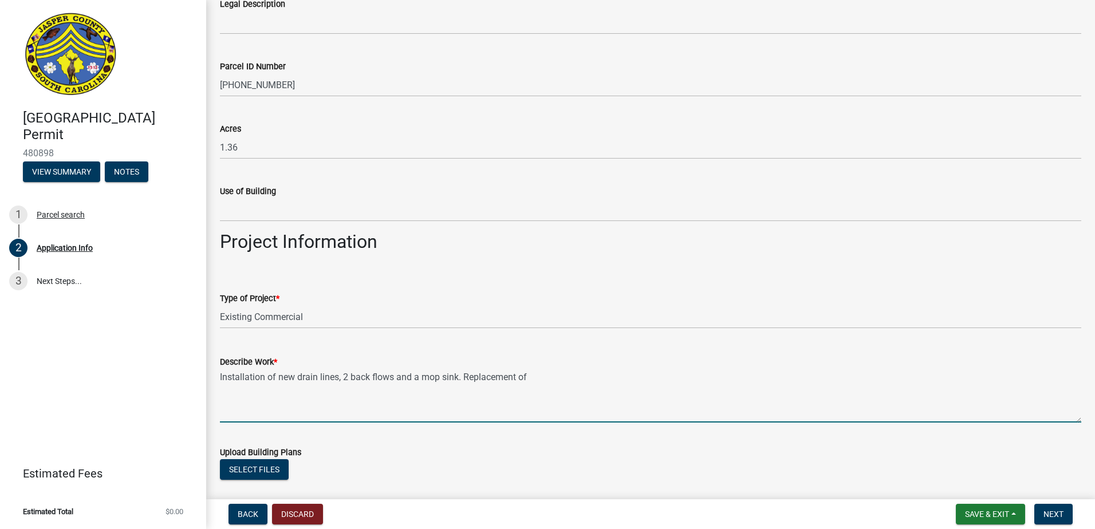
click at [678, 390] on textarea "Installation of new drain lines, 2 back flows and a mop sink. Replacement of" at bounding box center [650, 396] width 861 height 54
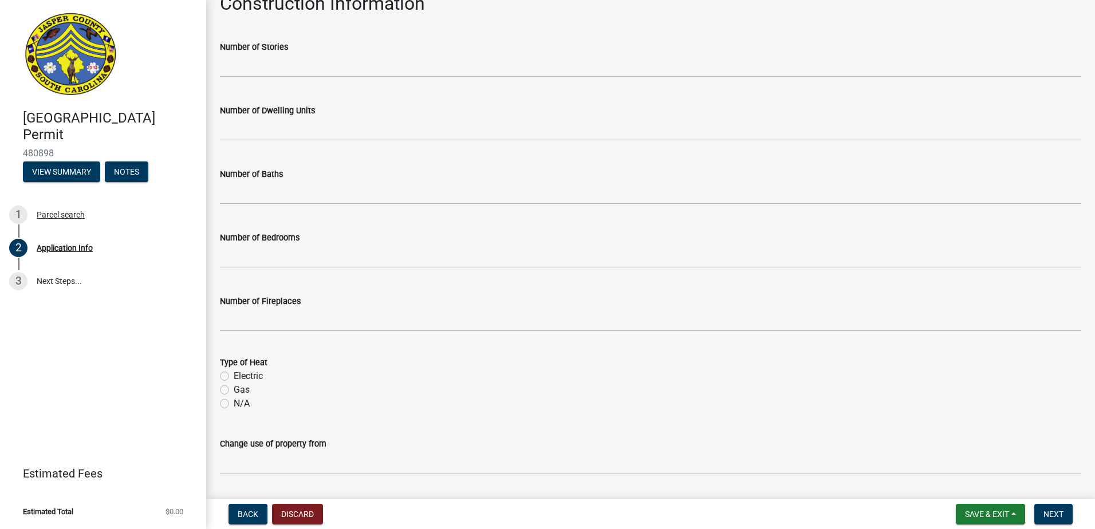
scroll to position [1656, 0]
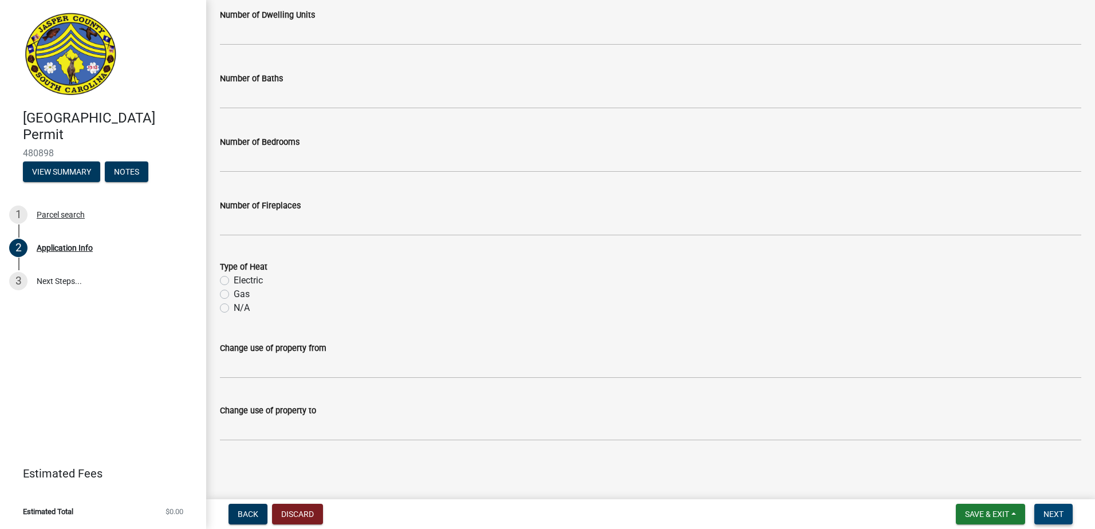
type textarea "Installation of new drain lines, 2 back flows and a mop sink. Replacement of cu…"
click at [1054, 517] on span "Next" at bounding box center [1054, 514] width 20 height 9
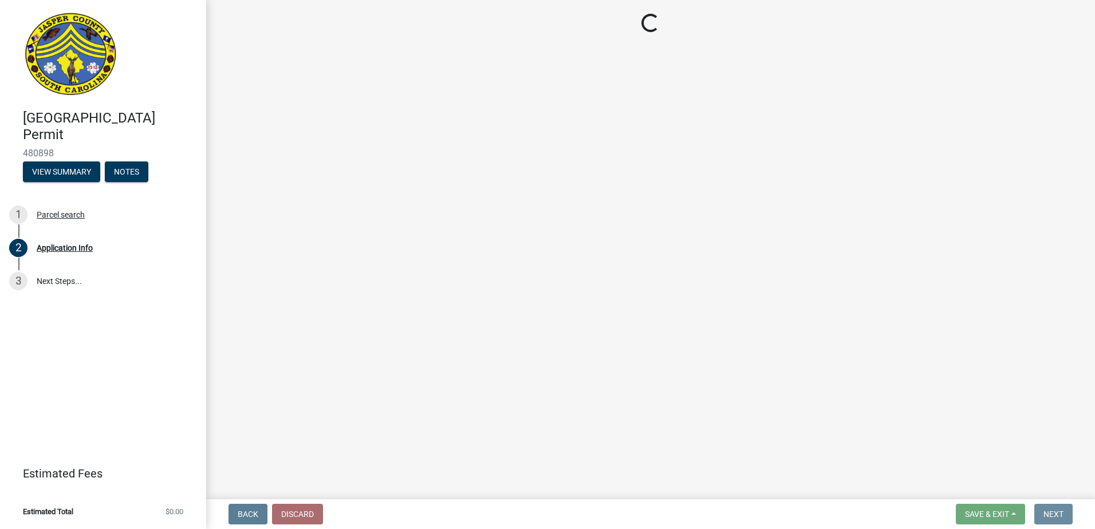
scroll to position [0, 0]
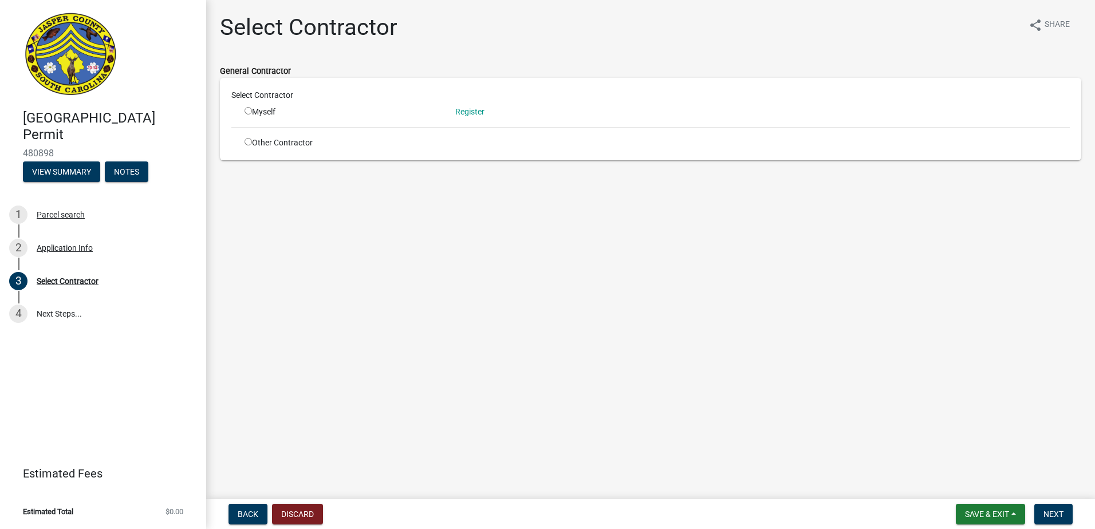
click at [260, 111] on div "Myself" at bounding box center [342, 112] width 194 height 12
click at [249, 110] on input "radio" at bounding box center [248, 110] width 7 height 7
radio input "true"
click at [1060, 517] on span "Next" at bounding box center [1054, 514] width 20 height 9
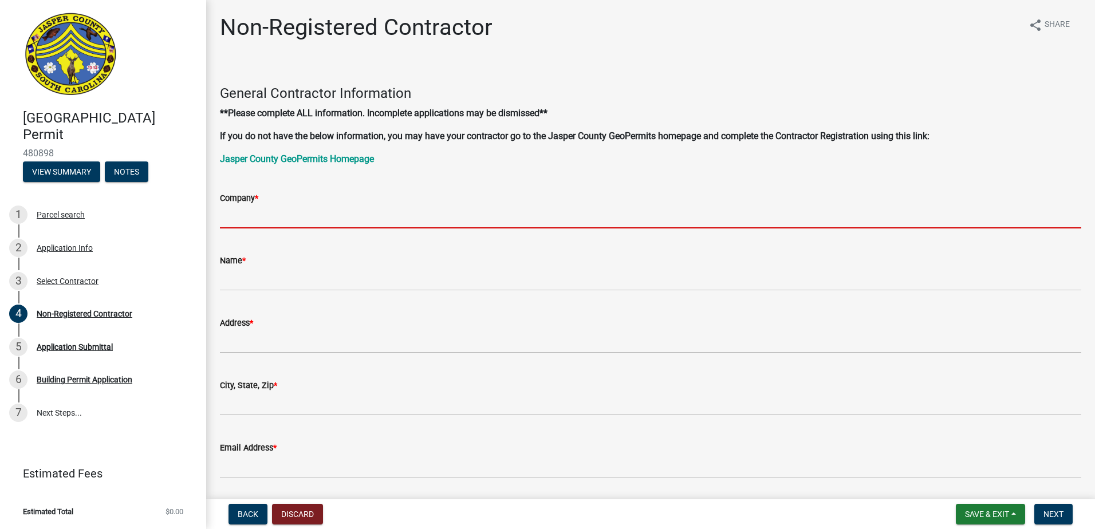
click at [369, 213] on input "Company *" at bounding box center [650, 216] width 861 height 23
type input "Indigo Plumbing LLC"
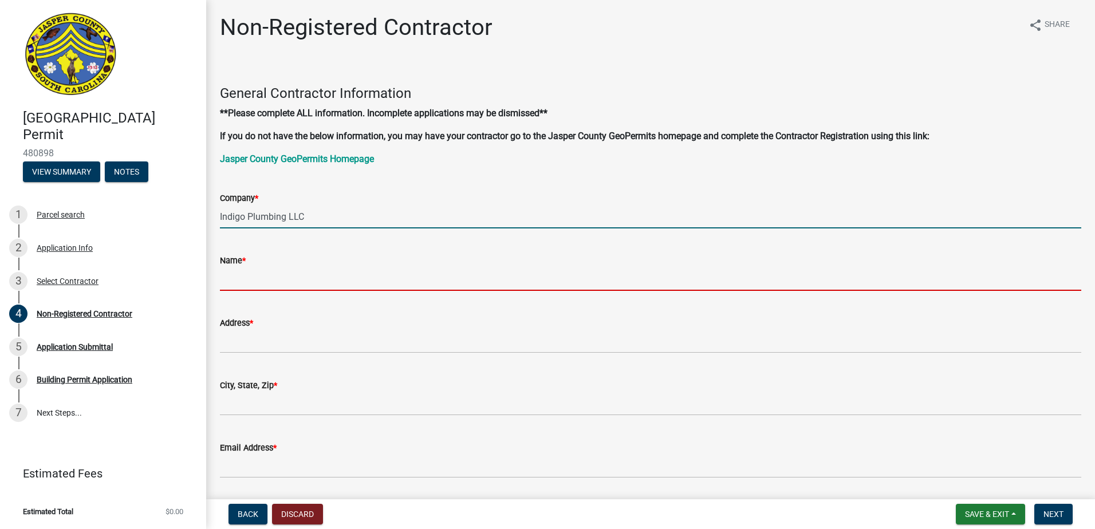
type input "[PERSON_NAME]"
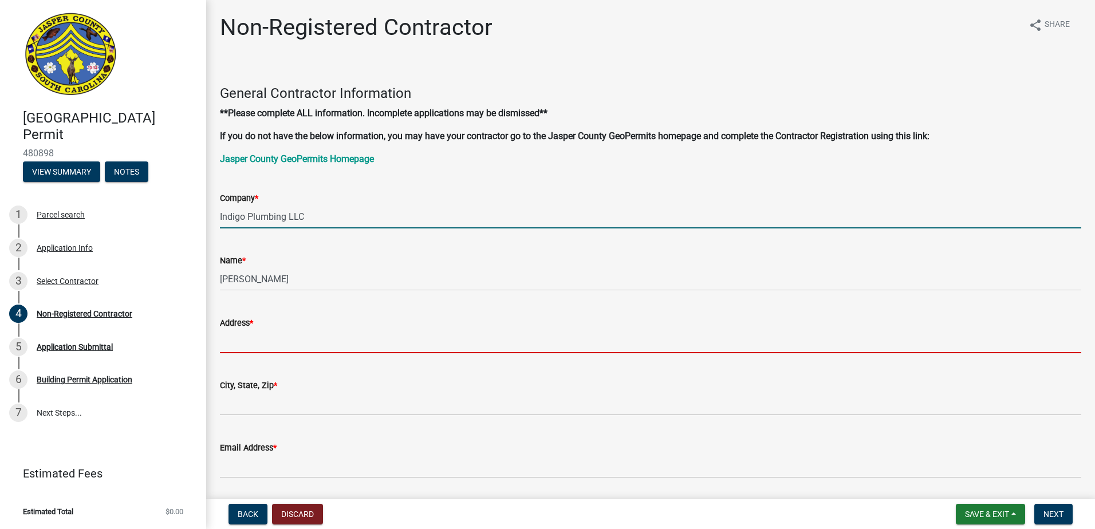
type input "[STREET_ADDRESS]"
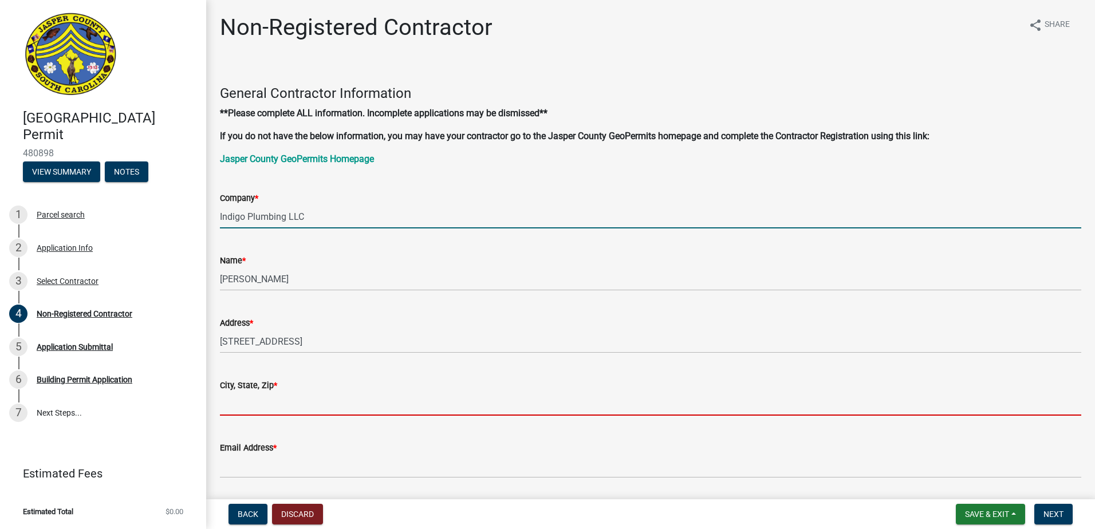
type input "Campobello"
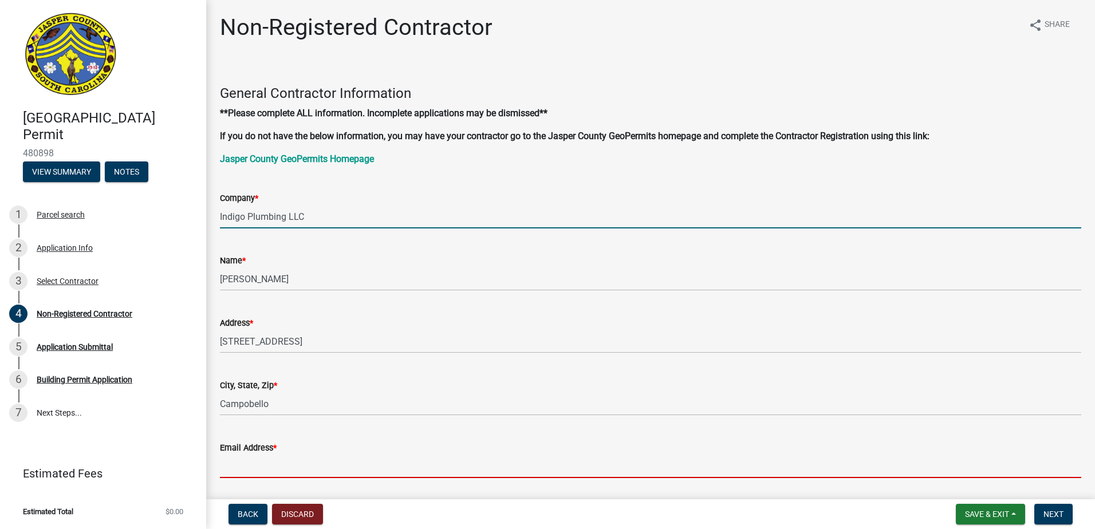
type input "[EMAIL_ADDRESS][DOMAIN_NAME]"
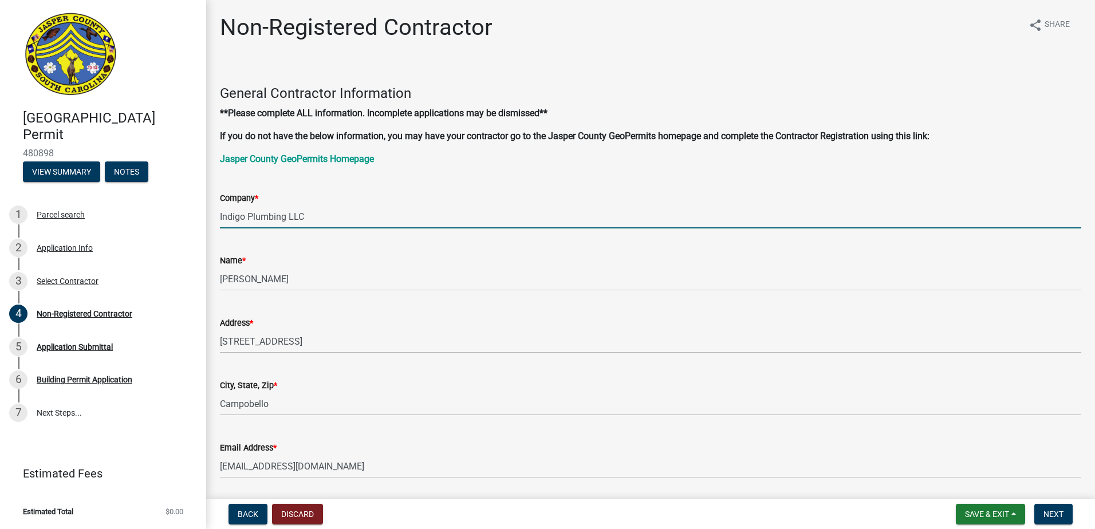
type input "8645811350"
click at [470, 168] on wm-data-entity-input "General Contractor Information **Please complete ALL information. Incomplete ap…" at bounding box center [650, 119] width 861 height 111
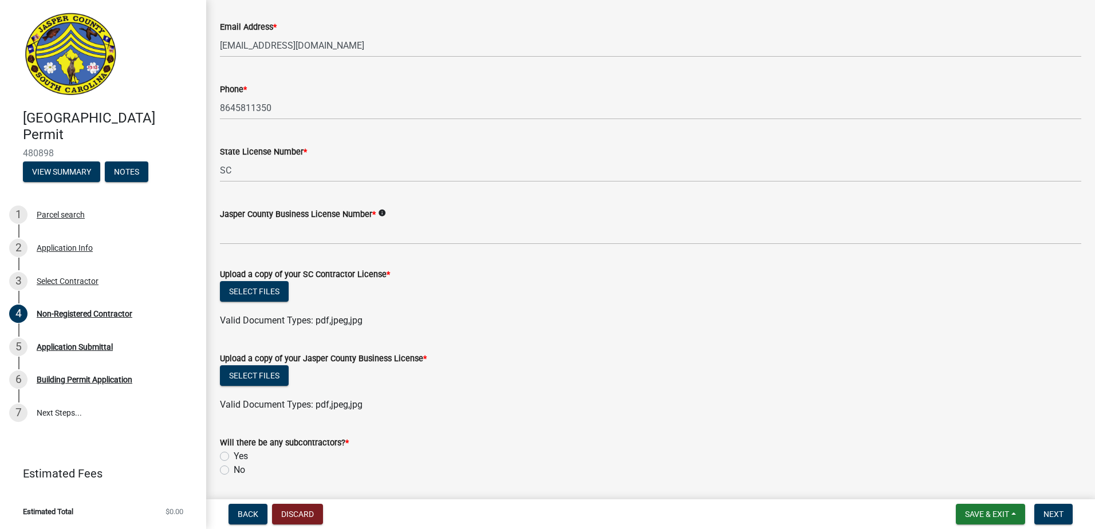
scroll to position [401, 0]
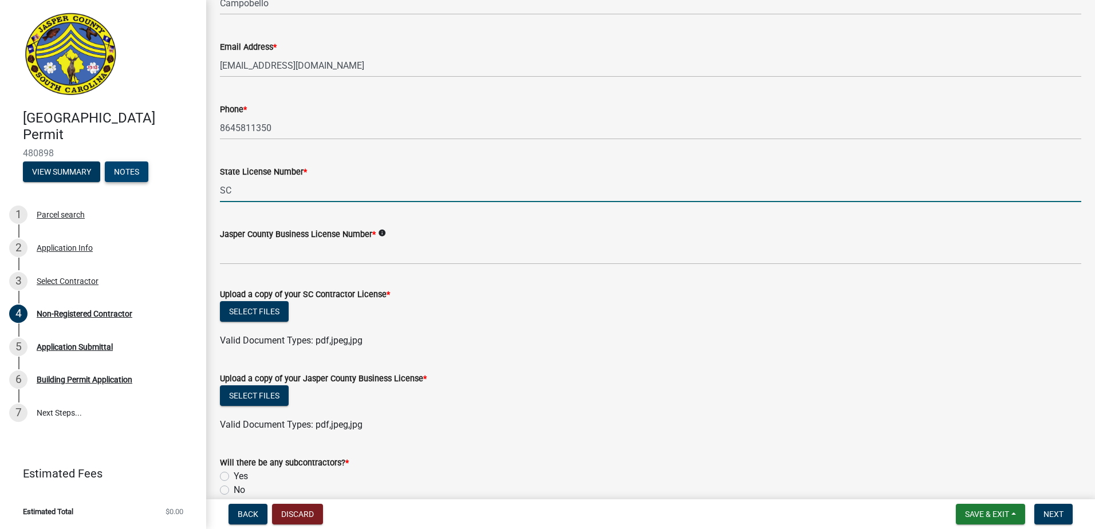
drag, startPoint x: 320, startPoint y: 196, endPoint x: 124, endPoint y: 179, distance: 196.1
click at [124, 179] on div "[GEOGRAPHIC_DATA] Permit 480898 View Summary Notes 1 Parcel search 2 Applicatio…" at bounding box center [547, 264] width 1095 height 529
type input "115973"
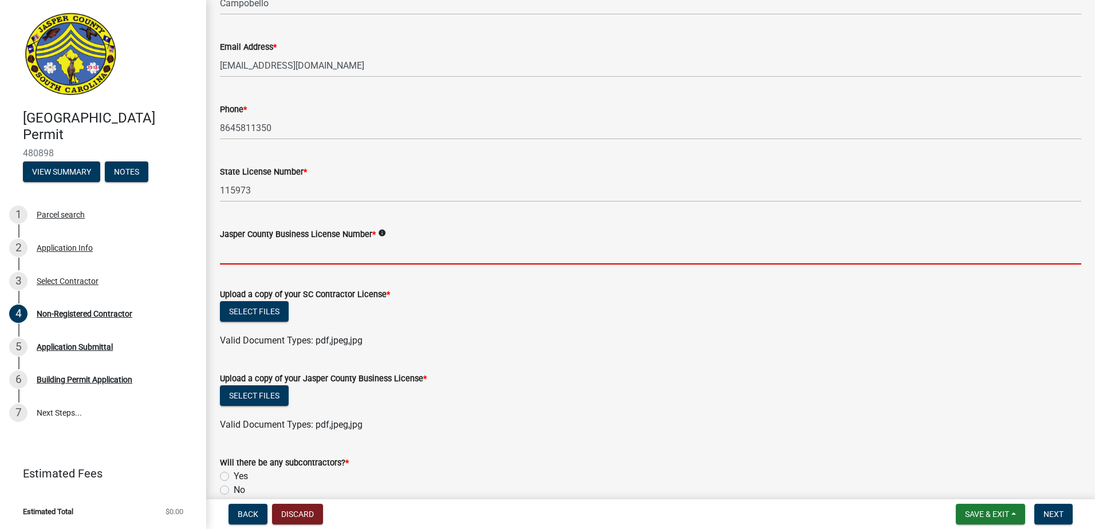
click at [253, 246] on input "Jasper County Business License Number *" at bounding box center [650, 252] width 861 height 23
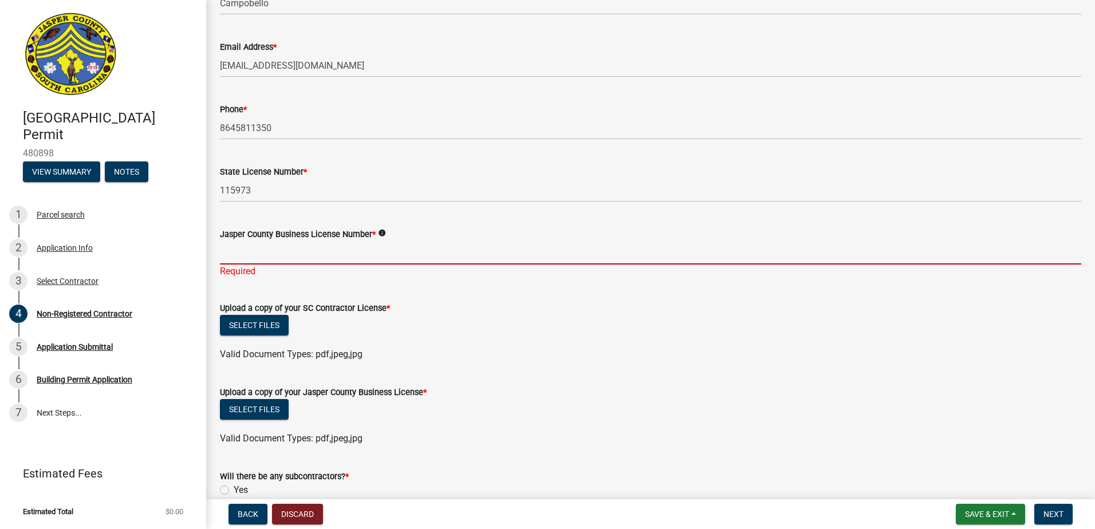
click at [310, 258] on input "Jasper County Business License Number *" at bounding box center [650, 252] width 861 height 23
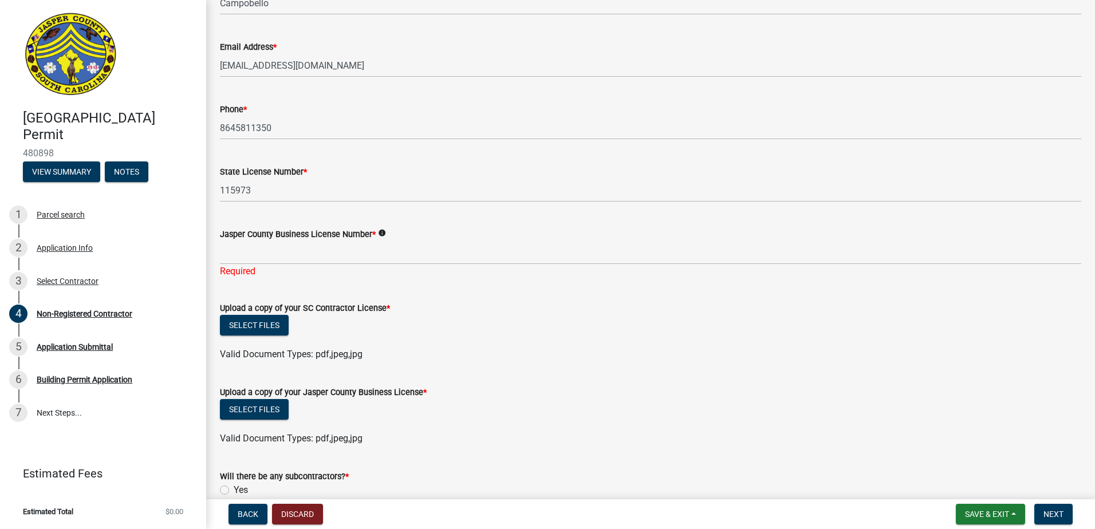
click at [381, 230] on icon "info" at bounding box center [382, 233] width 8 height 8
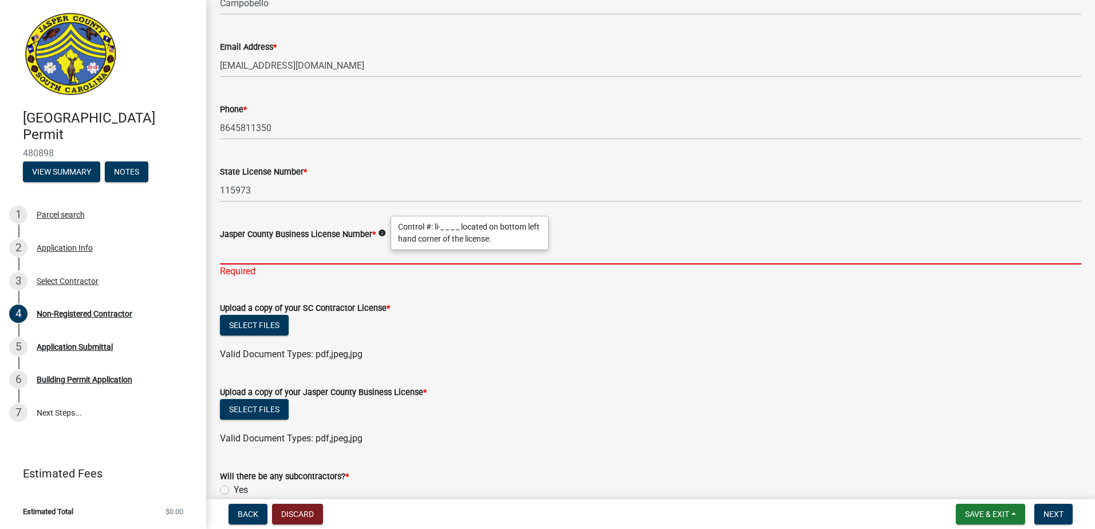
click at [325, 254] on input "Jasper County Business License Number *" at bounding box center [650, 252] width 861 height 23
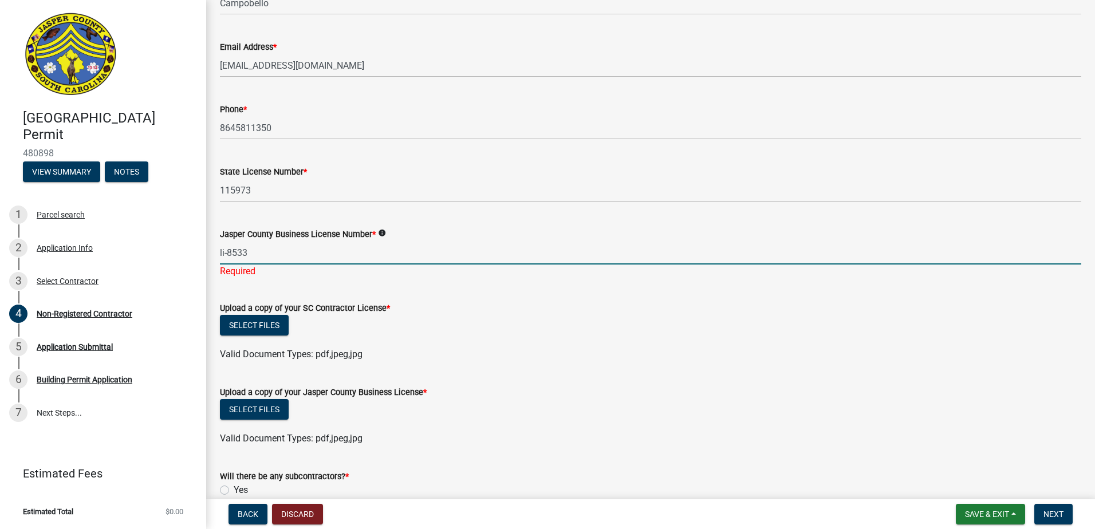
type input "li-8533"
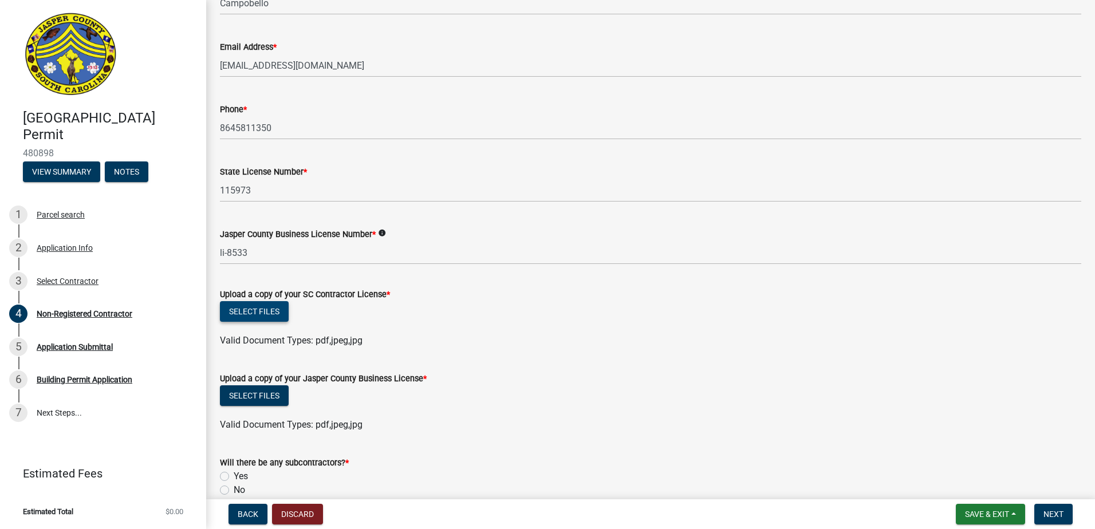
click at [267, 313] on button "Select files" at bounding box center [254, 311] width 69 height 21
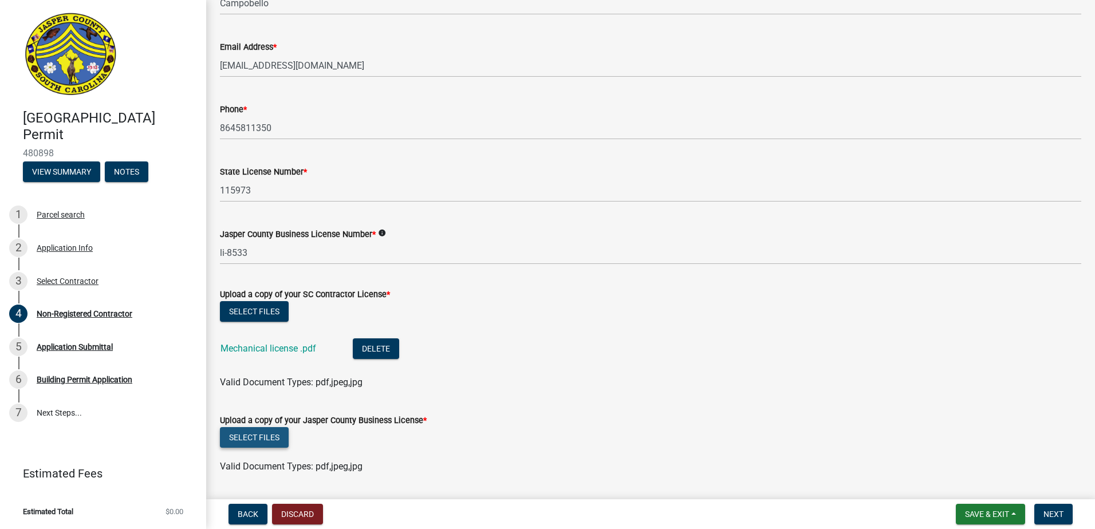
click at [259, 438] on button "Select files" at bounding box center [254, 437] width 69 height 21
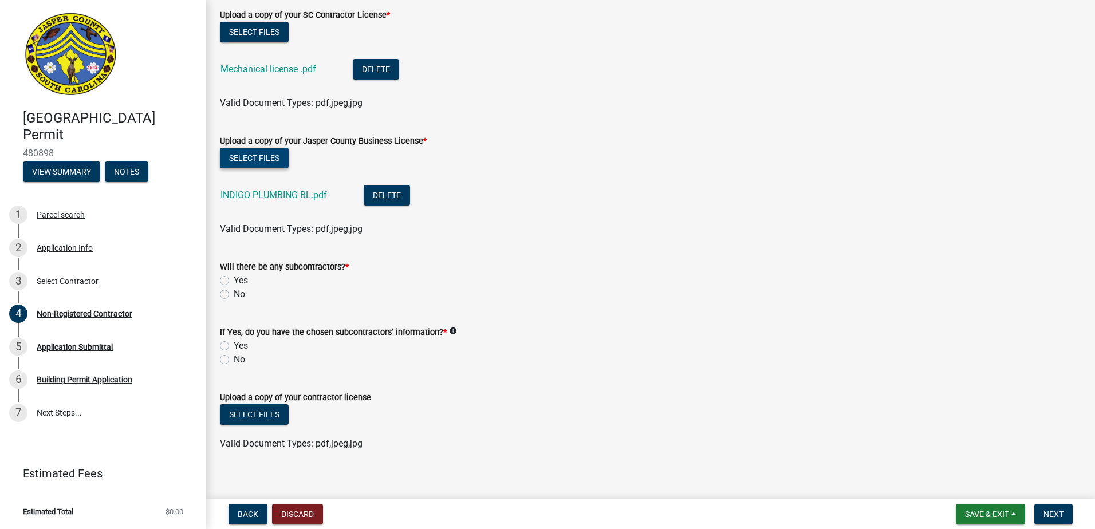
scroll to position [687, 0]
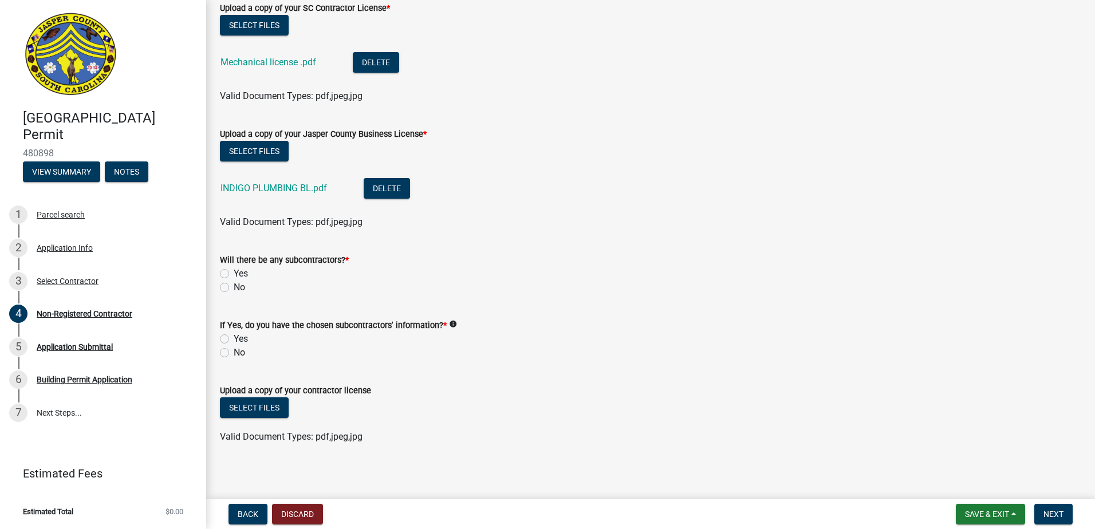
click at [238, 285] on label "No" at bounding box center [239, 288] width 11 height 14
click at [238, 285] on input "No" at bounding box center [237, 284] width 7 height 7
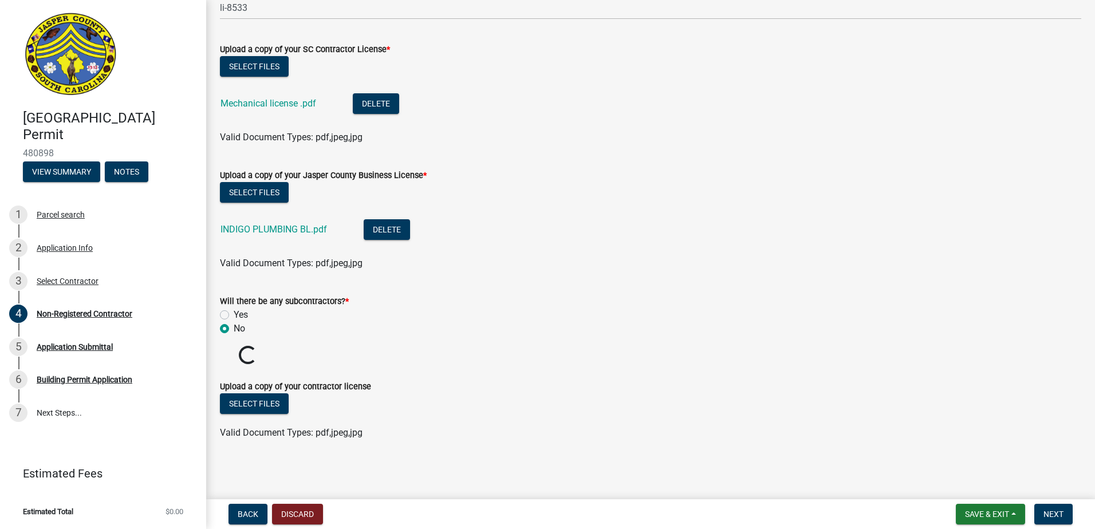
radio input "true"
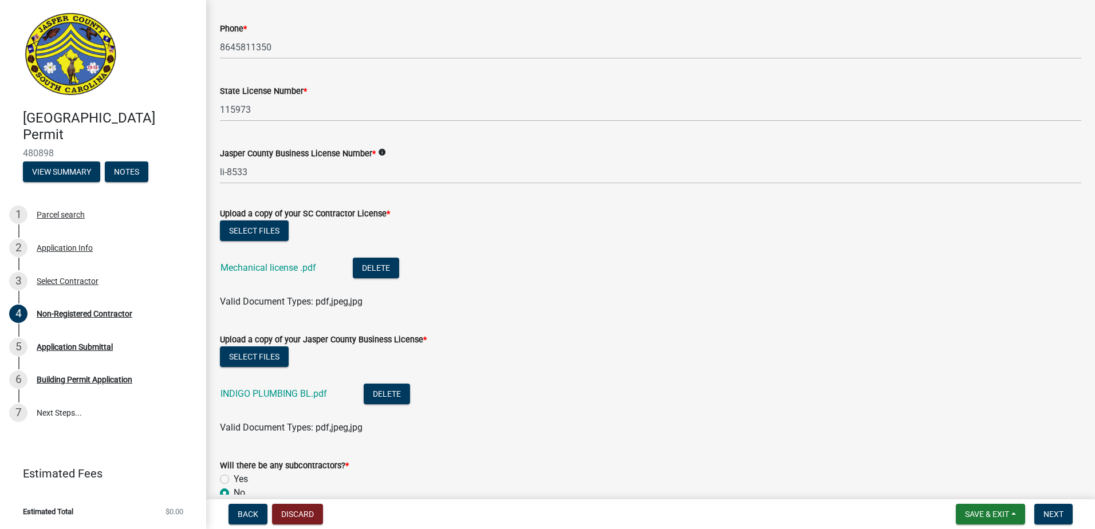
scroll to position [511, 0]
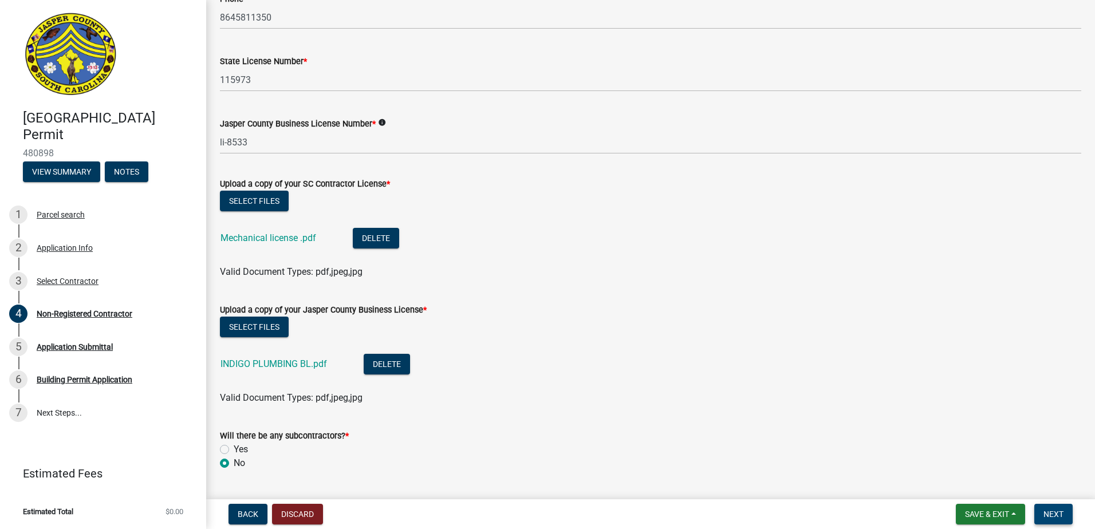
drag, startPoint x: 1050, startPoint y: 516, endPoint x: 979, endPoint y: 502, distance: 71.9
click at [1050, 516] on span "Next" at bounding box center [1054, 514] width 20 height 9
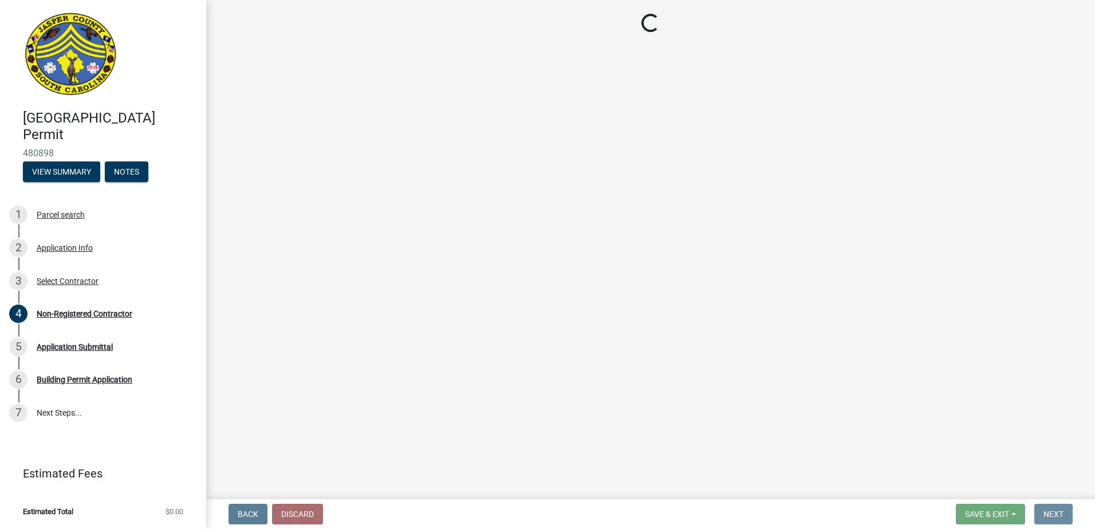
scroll to position [0, 0]
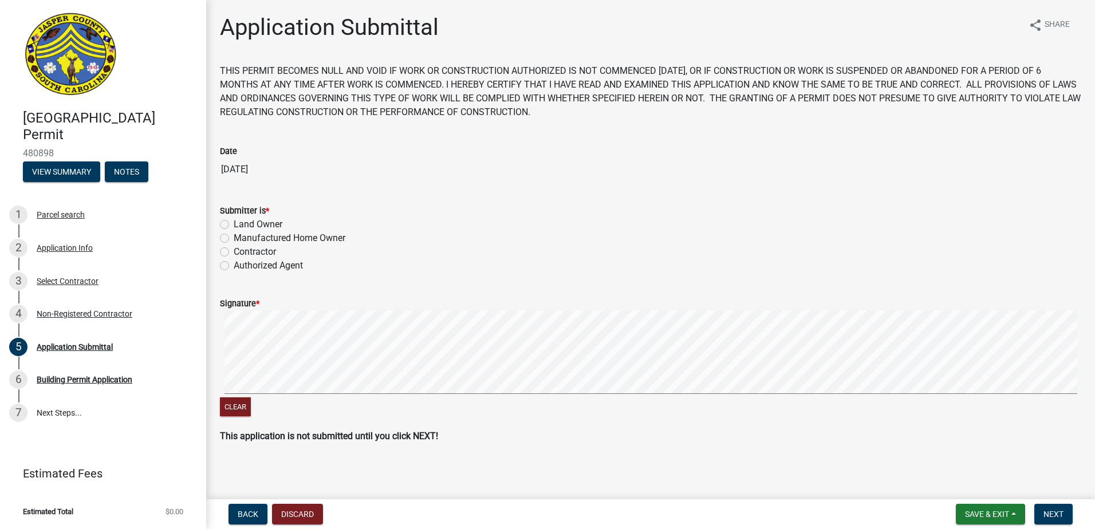
click at [253, 254] on label "Contractor" at bounding box center [255, 252] width 42 height 14
click at [241, 253] on input "Contractor" at bounding box center [237, 248] width 7 height 7
radio input "true"
click at [241, 405] on button "Clear" at bounding box center [235, 406] width 31 height 19
click at [219, 388] on div "Signature * Clear" at bounding box center [650, 351] width 879 height 136
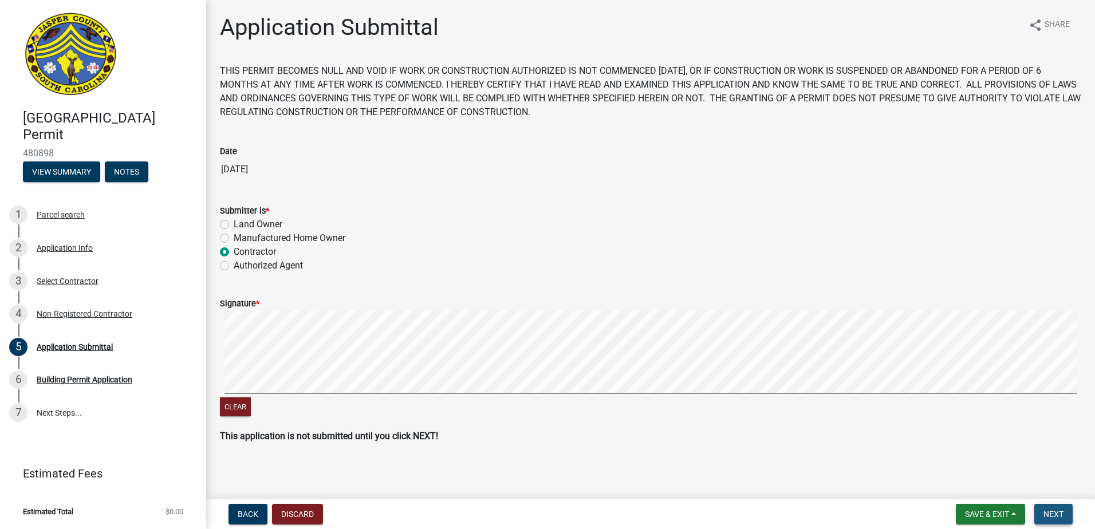
click at [1054, 510] on span "Next" at bounding box center [1054, 514] width 20 height 9
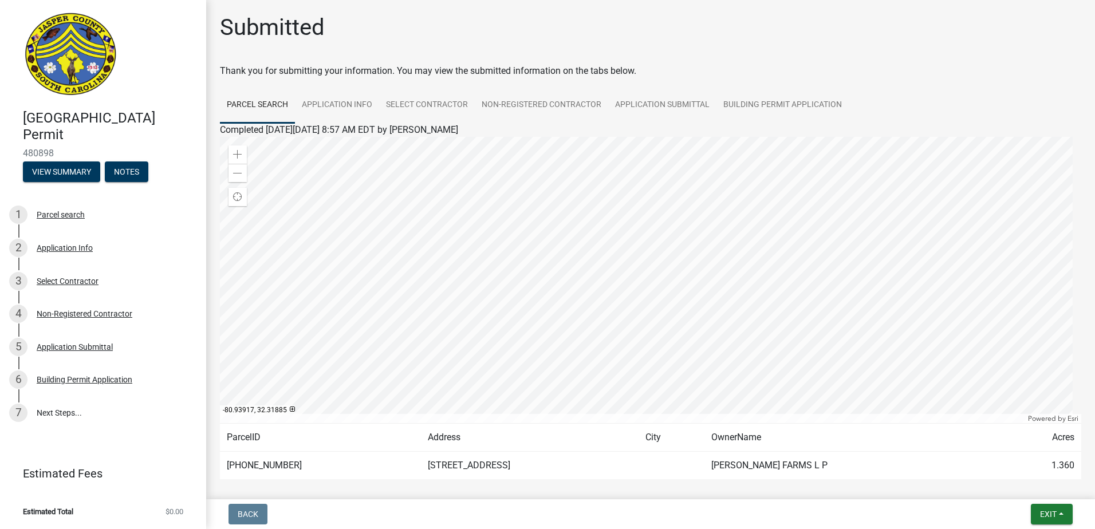
scroll to position [52, 0]
